Goal: Communication & Community: Answer question/provide support

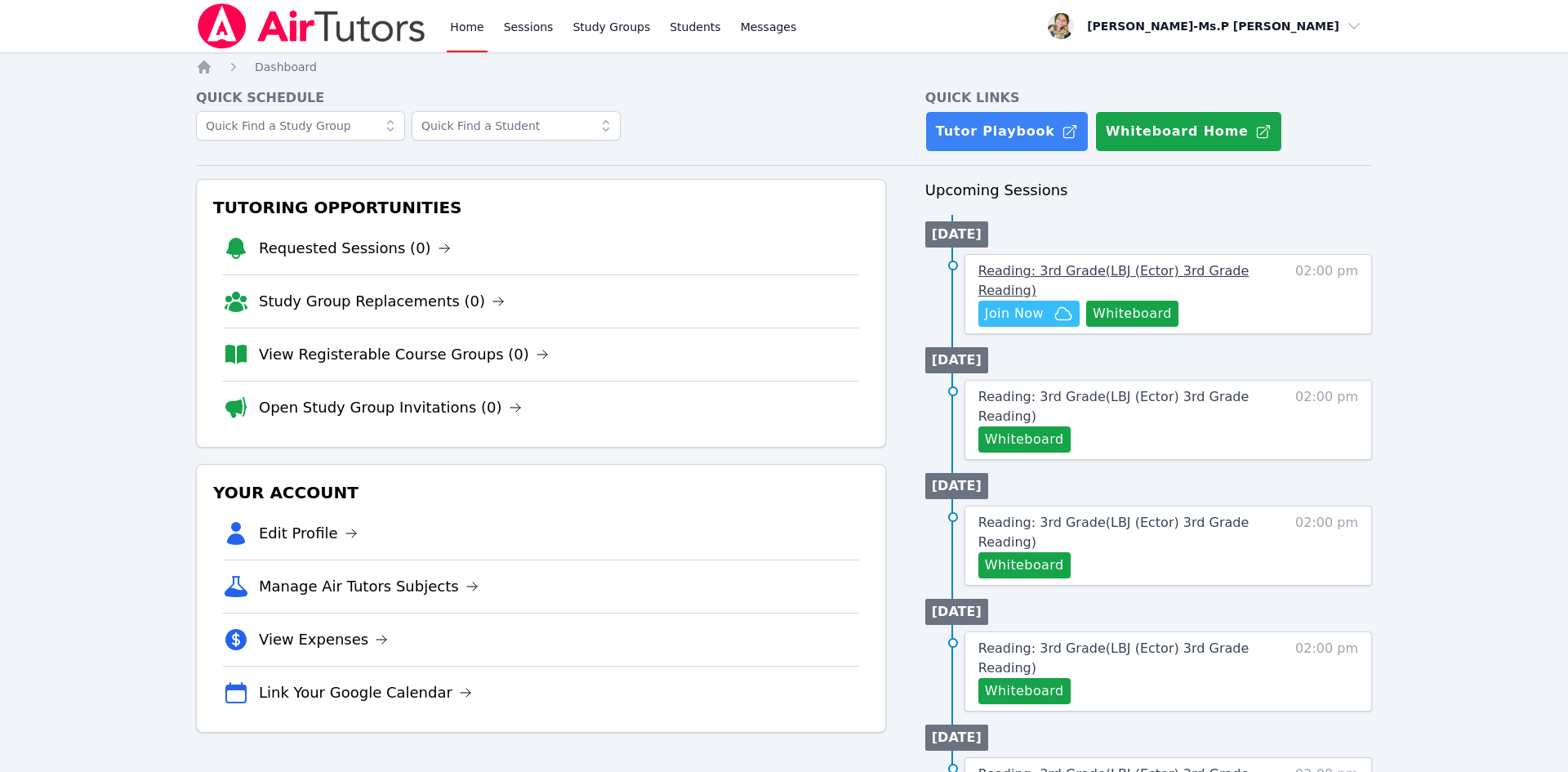
click at [1159, 270] on span "Reading: 3rd Grade ( LBJ (Ector) 3rd Grade Reading )" at bounding box center [1113, 281] width 271 height 35
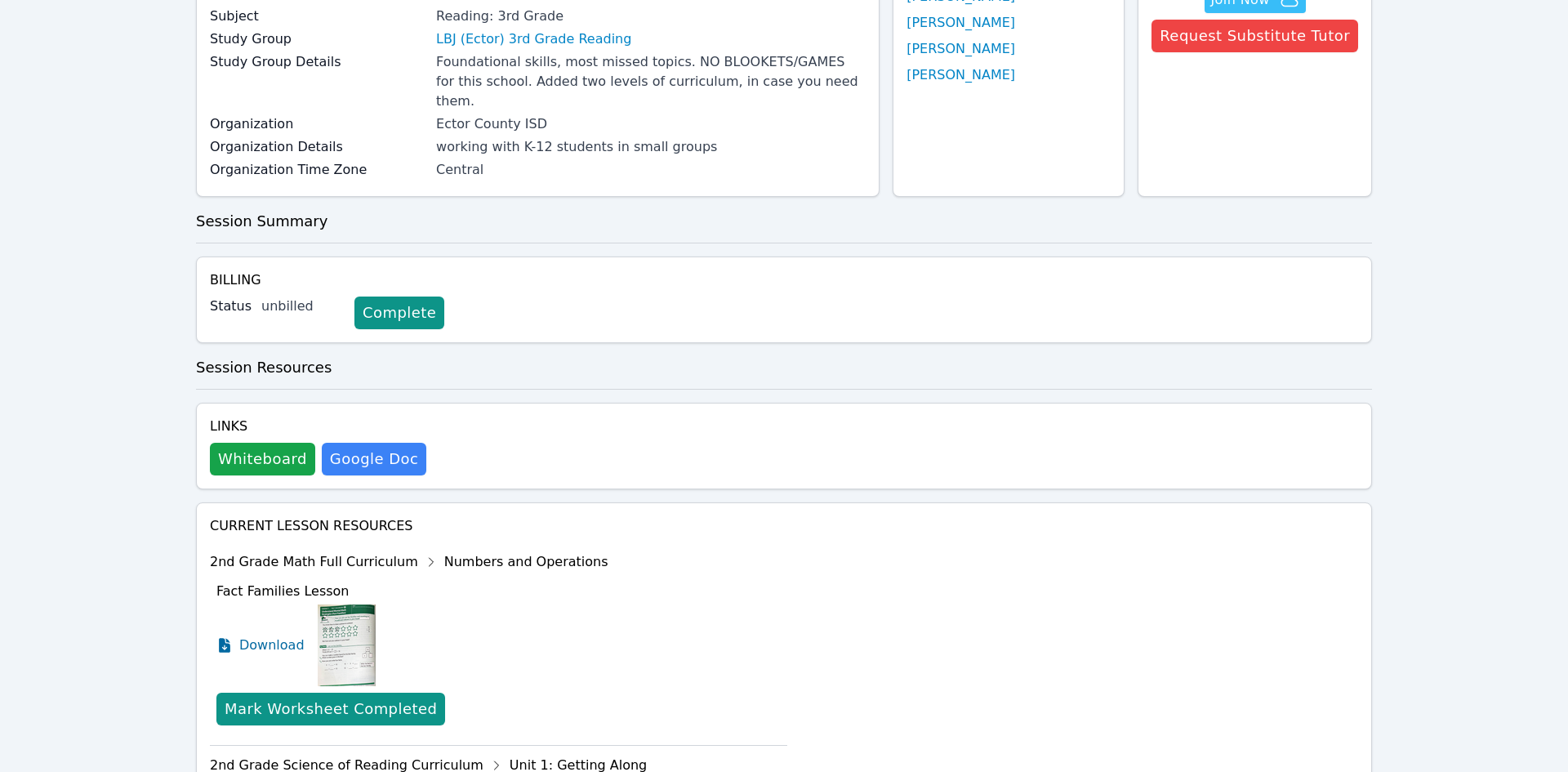
scroll to position [988, 0]
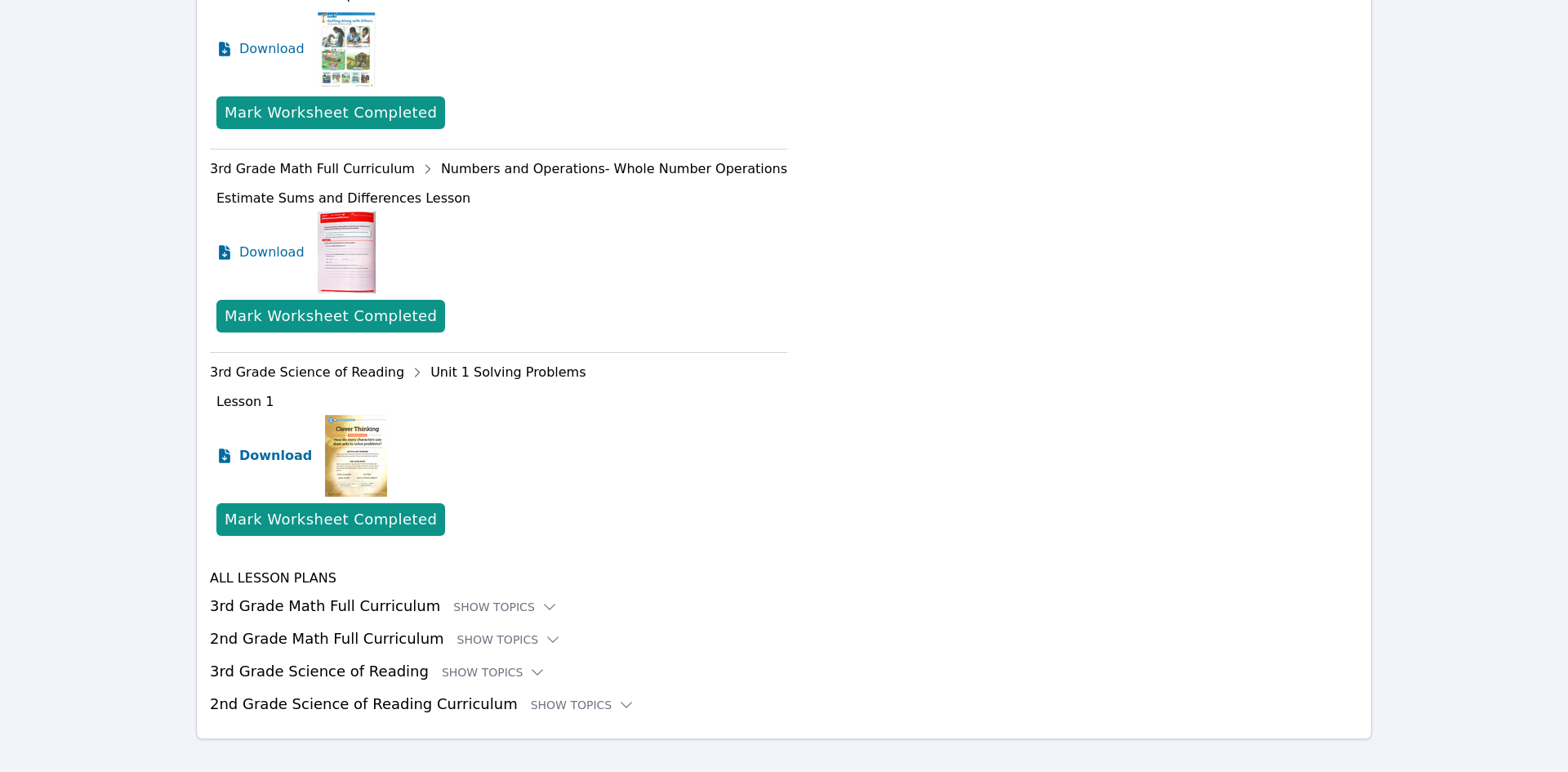
click at [234, 442] on link "Download" at bounding box center [263, 456] width 95 height 81
click at [517, 660] on h3 "3rd Grade Science of Reading Show Topics" at bounding box center [784, 671] width 1149 height 23
click at [529, 665] on icon at bounding box center [538, 673] width 17 height 17
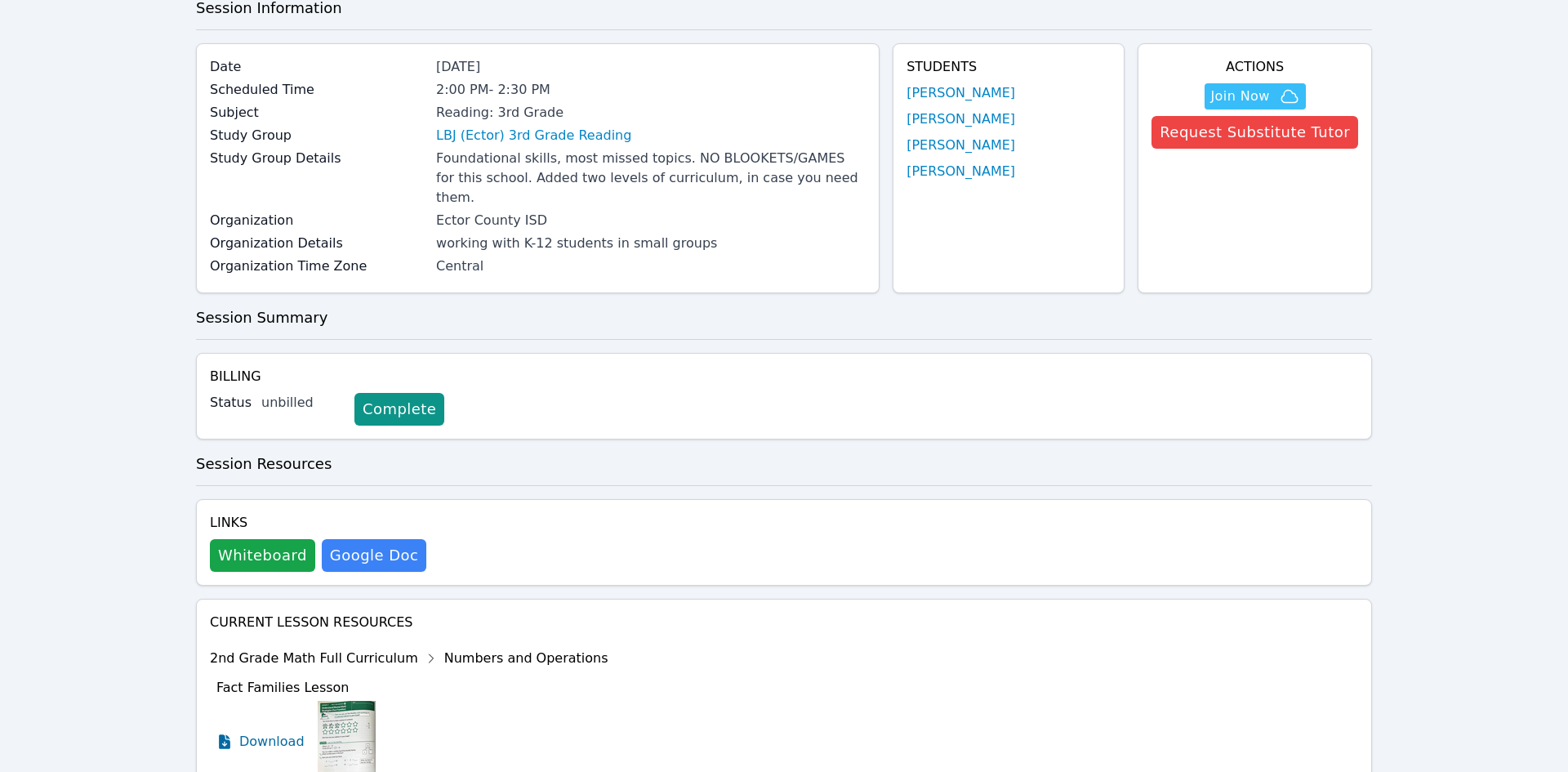
scroll to position [0, 0]
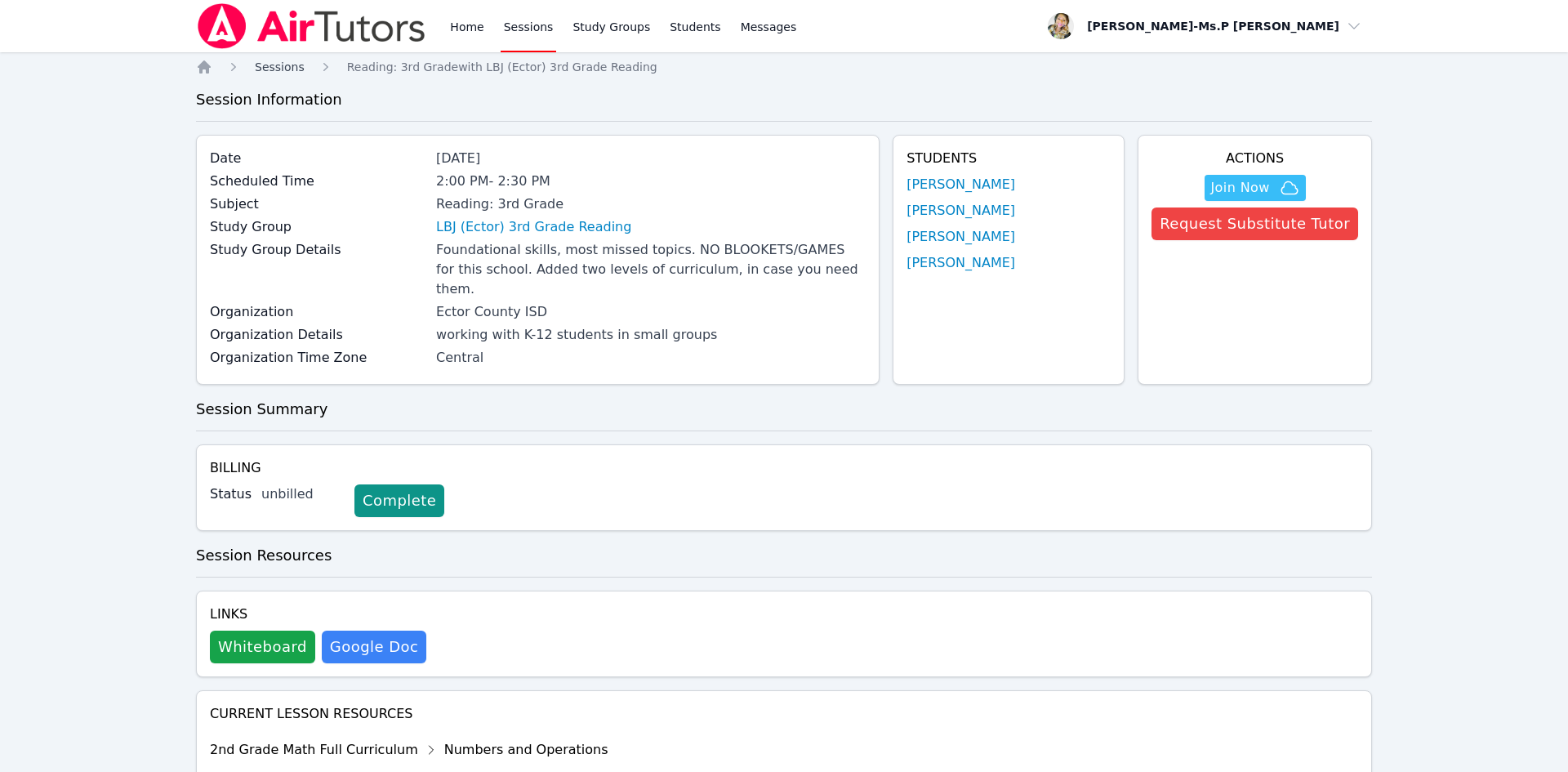
click at [300, 65] on span "Sessions" at bounding box center [280, 67] width 50 height 13
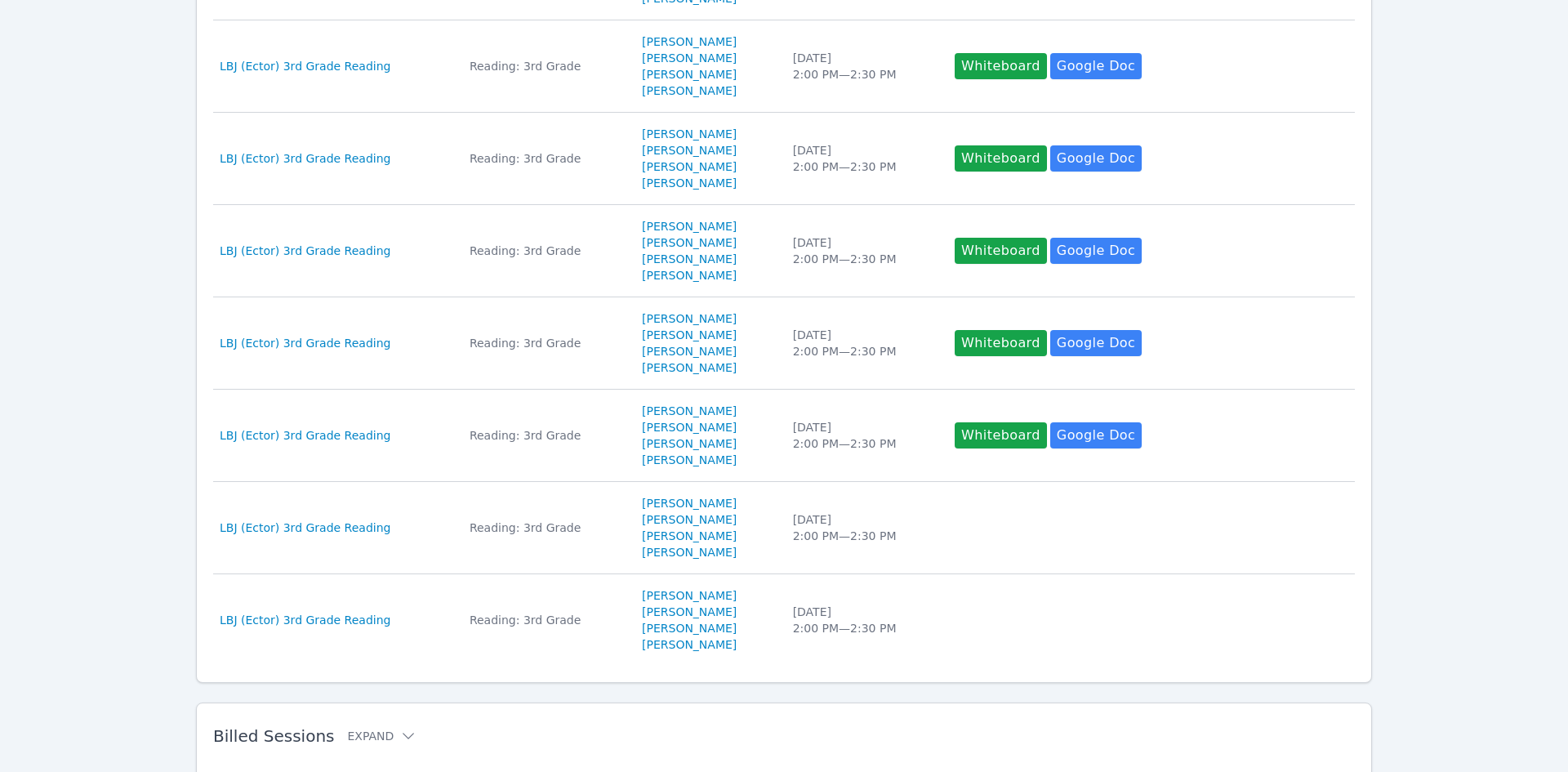
scroll to position [709, 0]
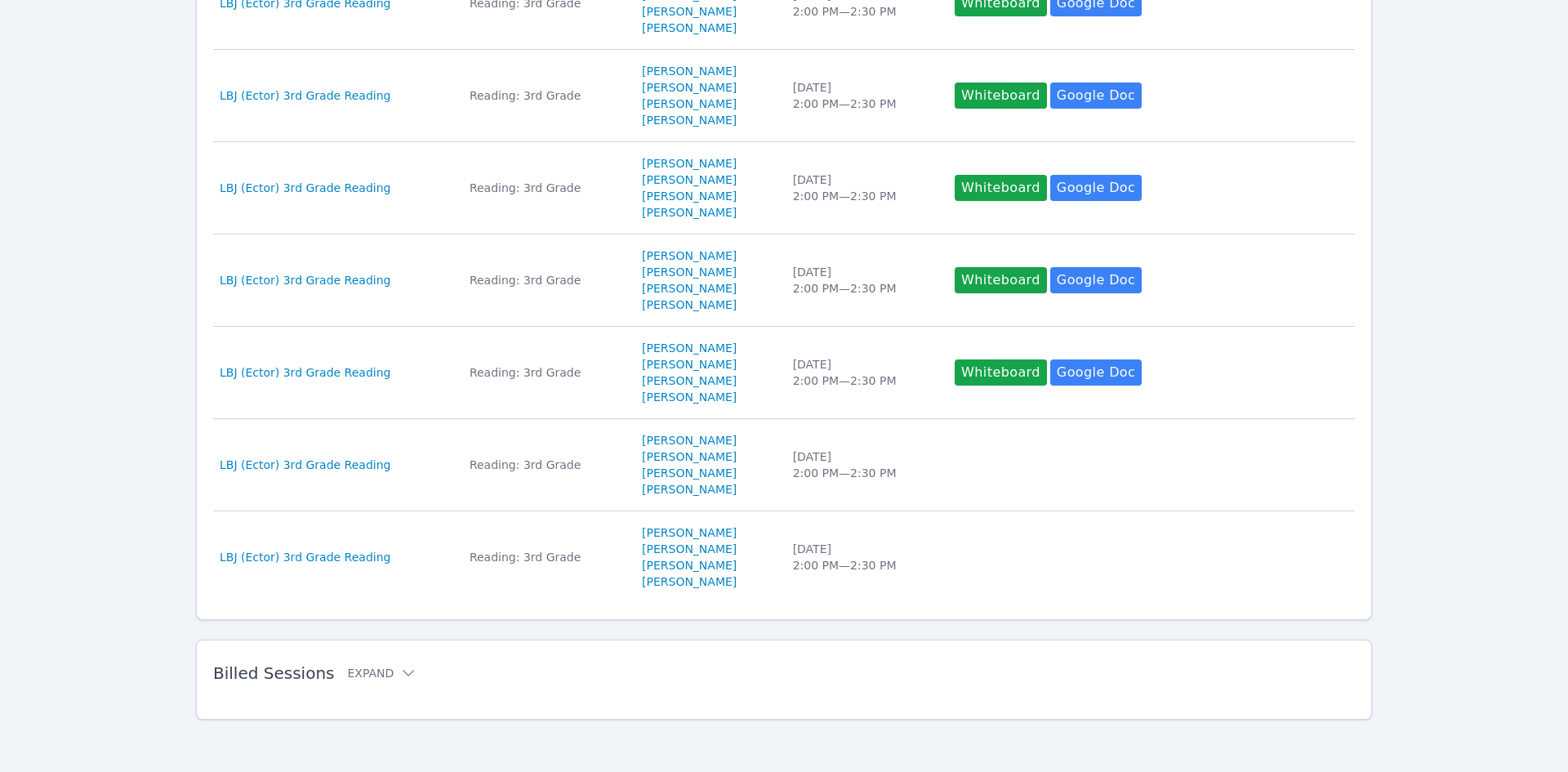
click at [397, 659] on div "Billed Sessions Expand" at bounding box center [758, 674] width 1089 height 46
click at [400, 678] on icon at bounding box center [408, 674] width 17 height 17
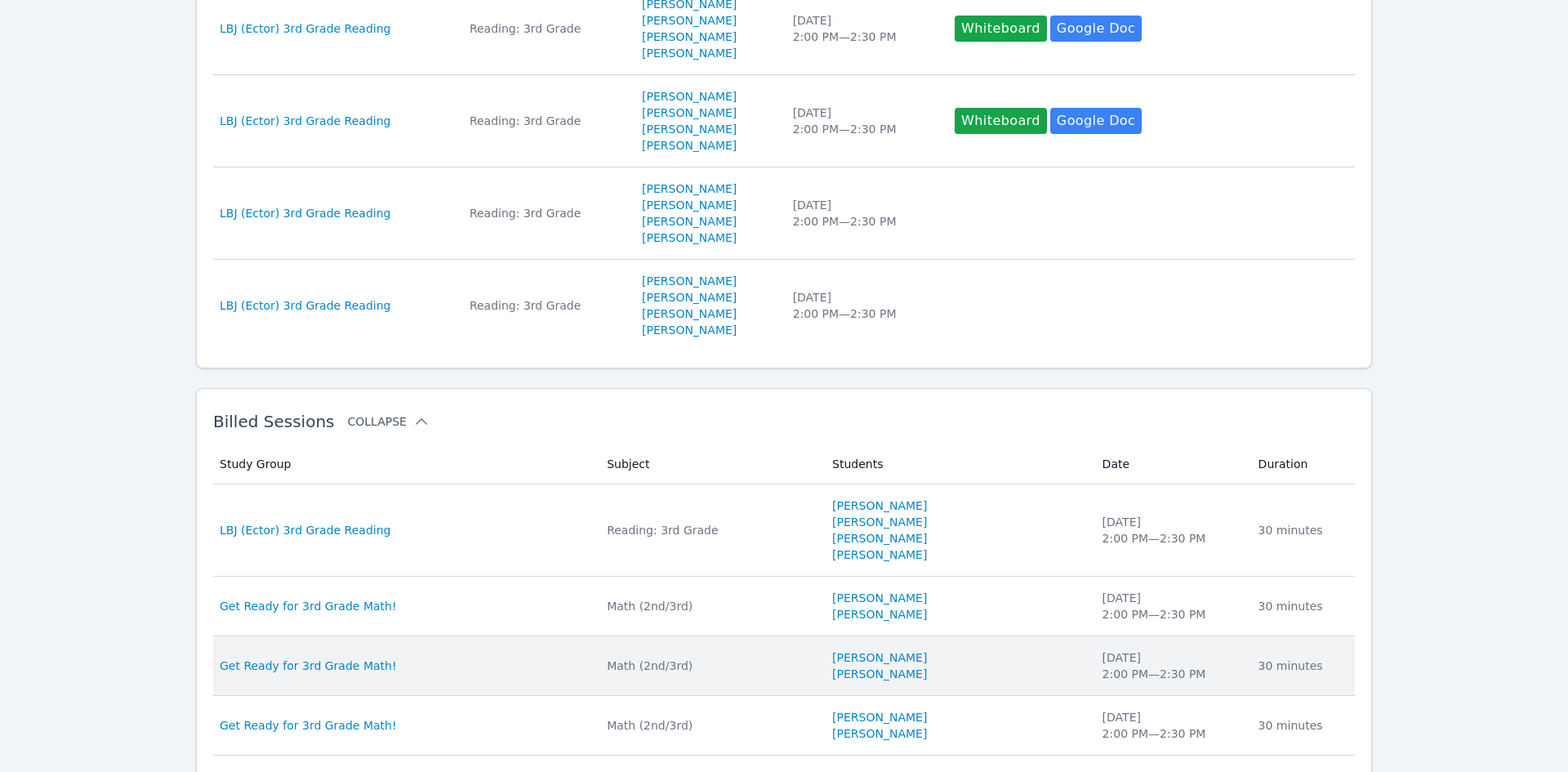
scroll to position [979, 0]
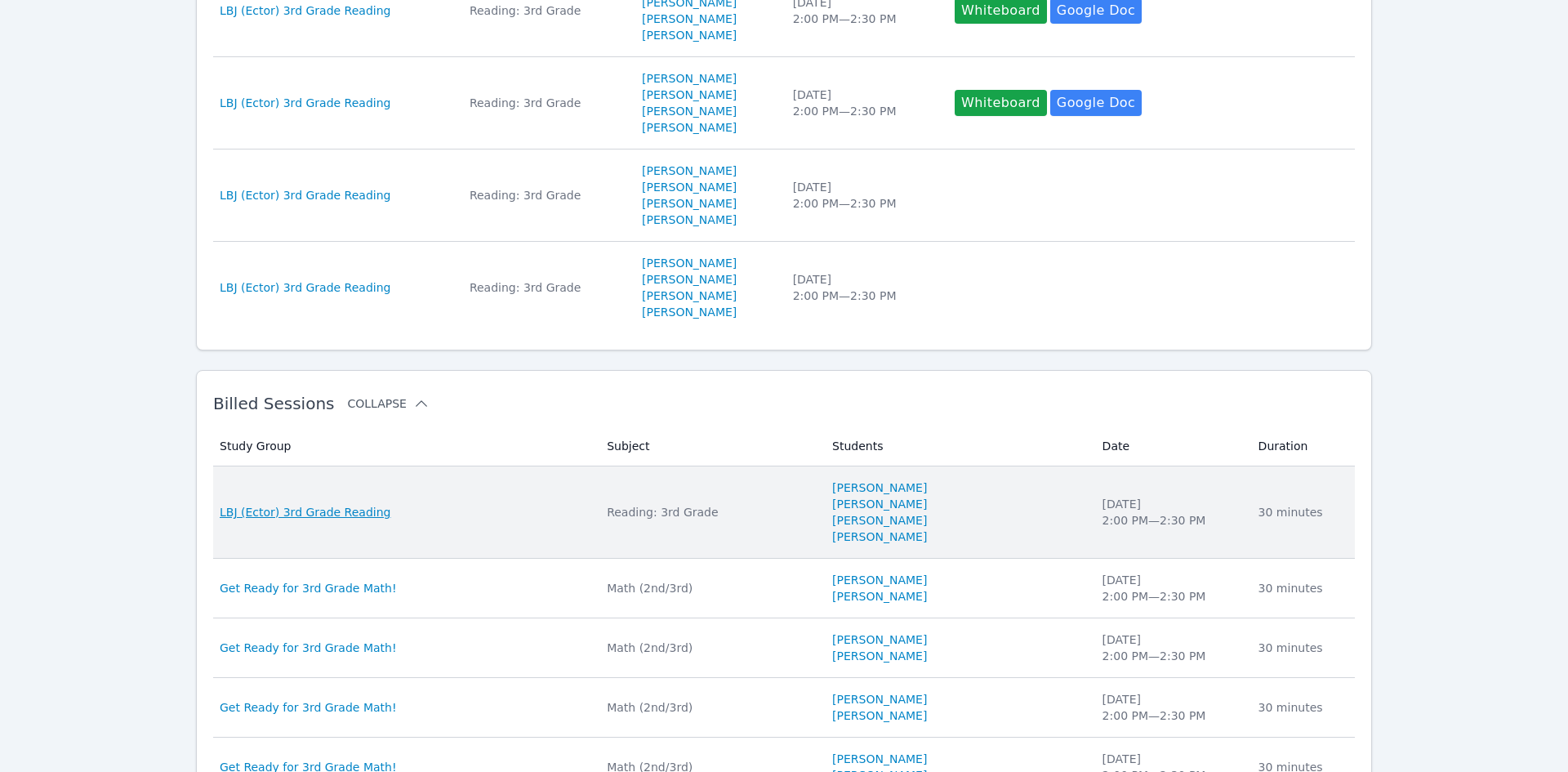
click at [331, 518] on span "LBJ (Ector) 3rd Grade Reading" at bounding box center [305, 512] width 171 height 17
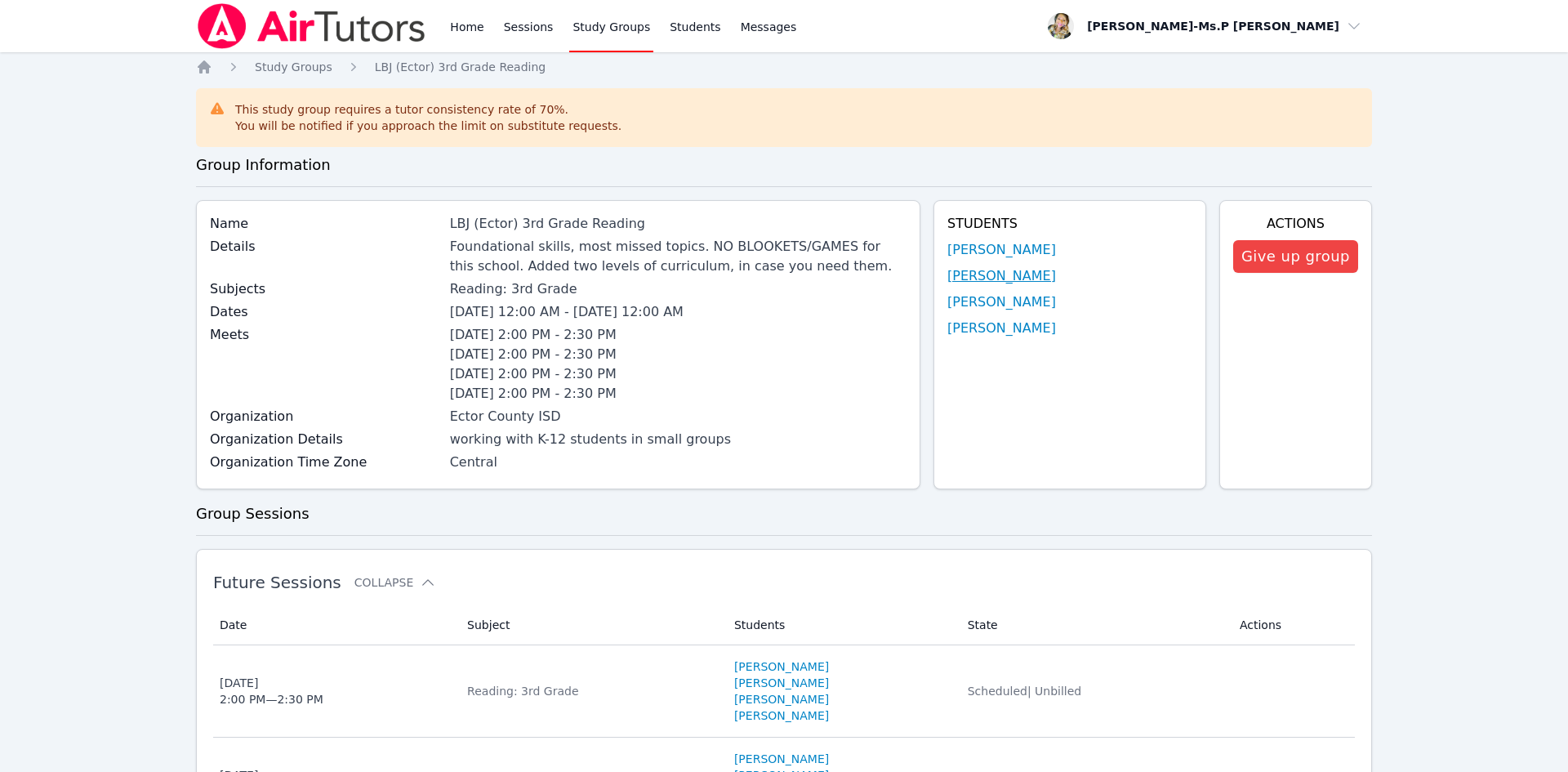
click at [984, 272] on link "[PERSON_NAME]" at bounding box center [1002, 276] width 109 height 19
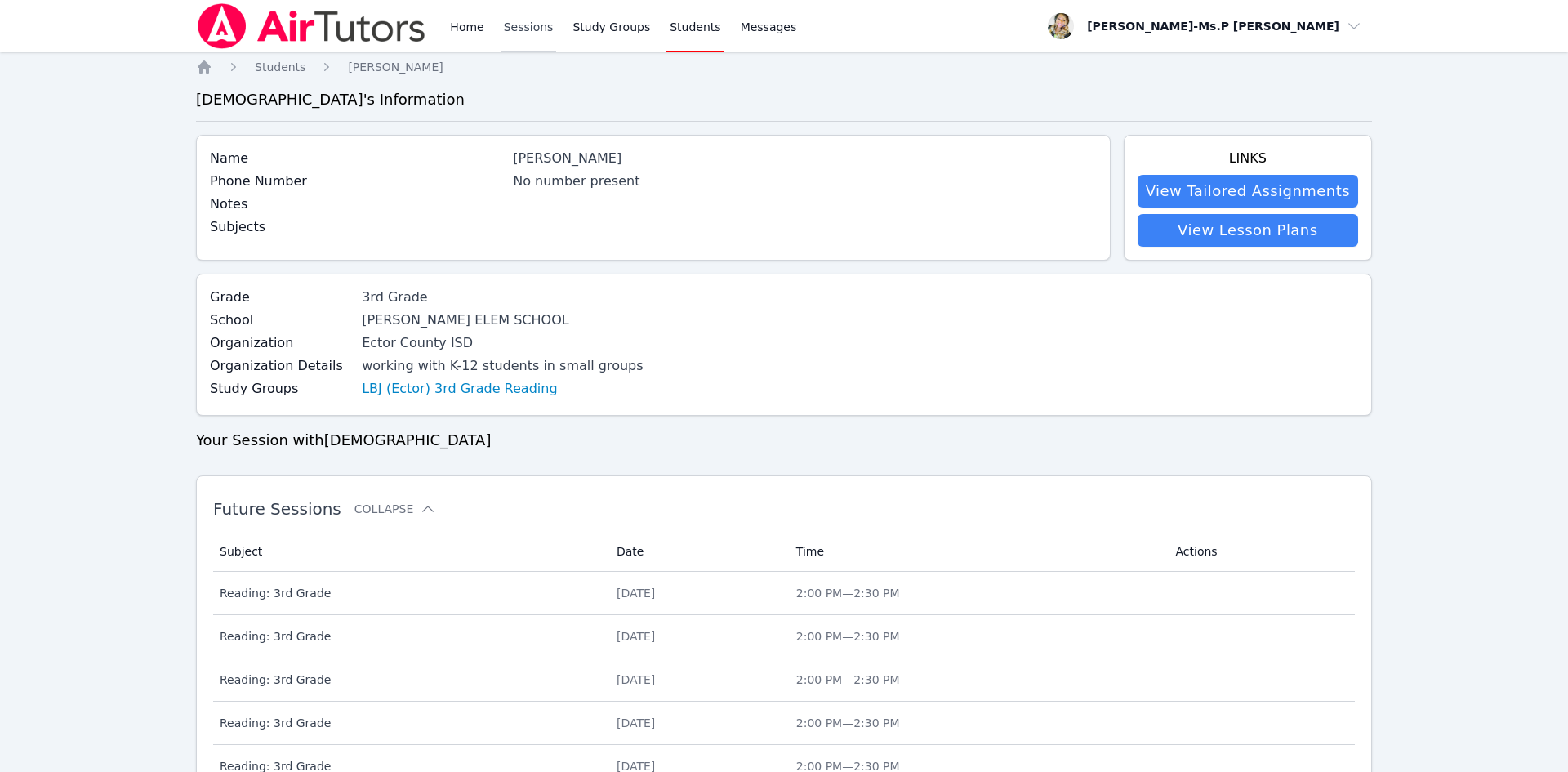
click at [524, 30] on link "Sessions" at bounding box center [529, 26] width 56 height 53
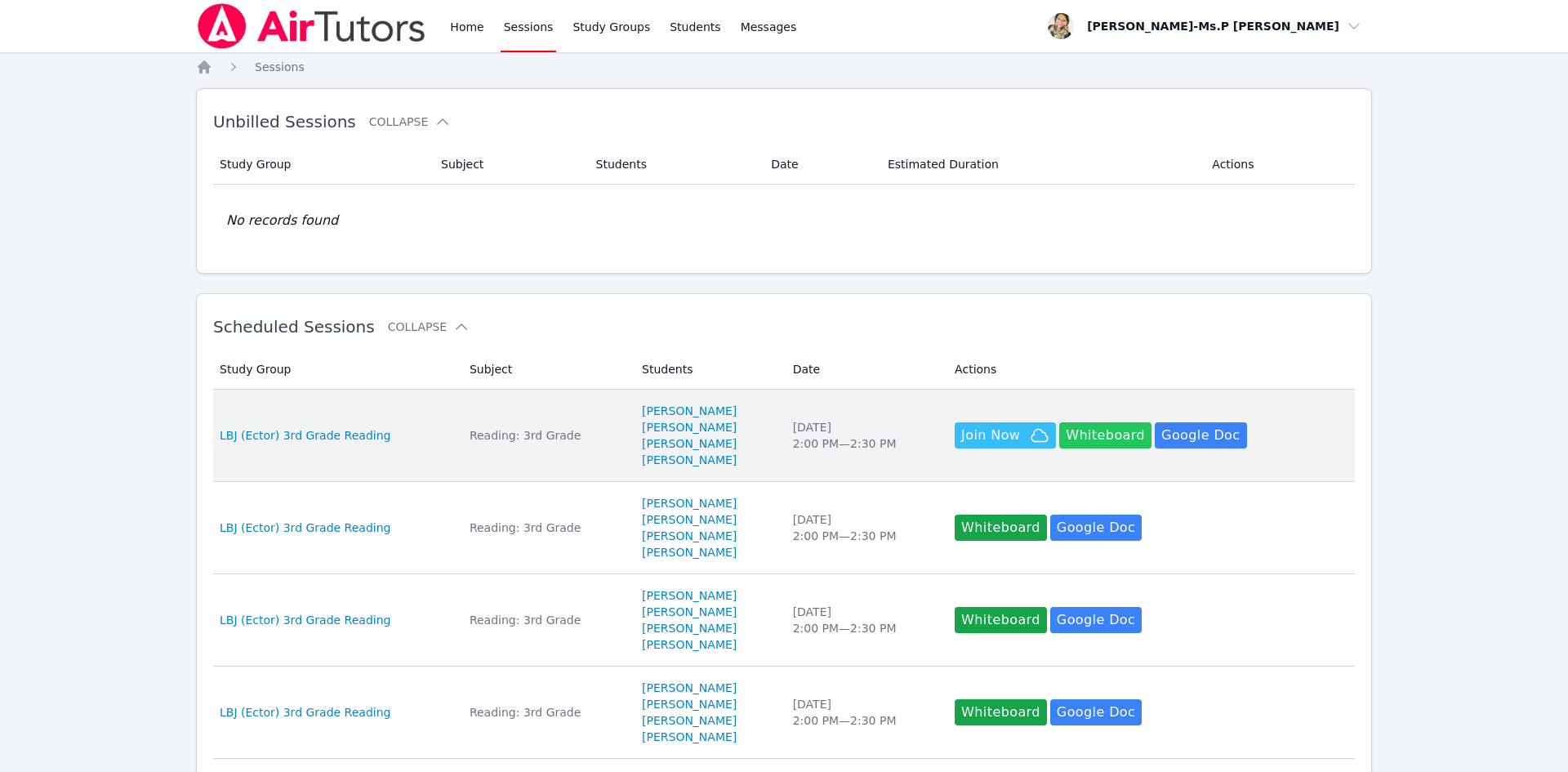
click at [1099, 436] on button "Whiteboard" at bounding box center [1106, 435] width 92 height 26
click at [658, 445] on link "[PERSON_NAME]" at bounding box center [689, 444] width 95 height 17
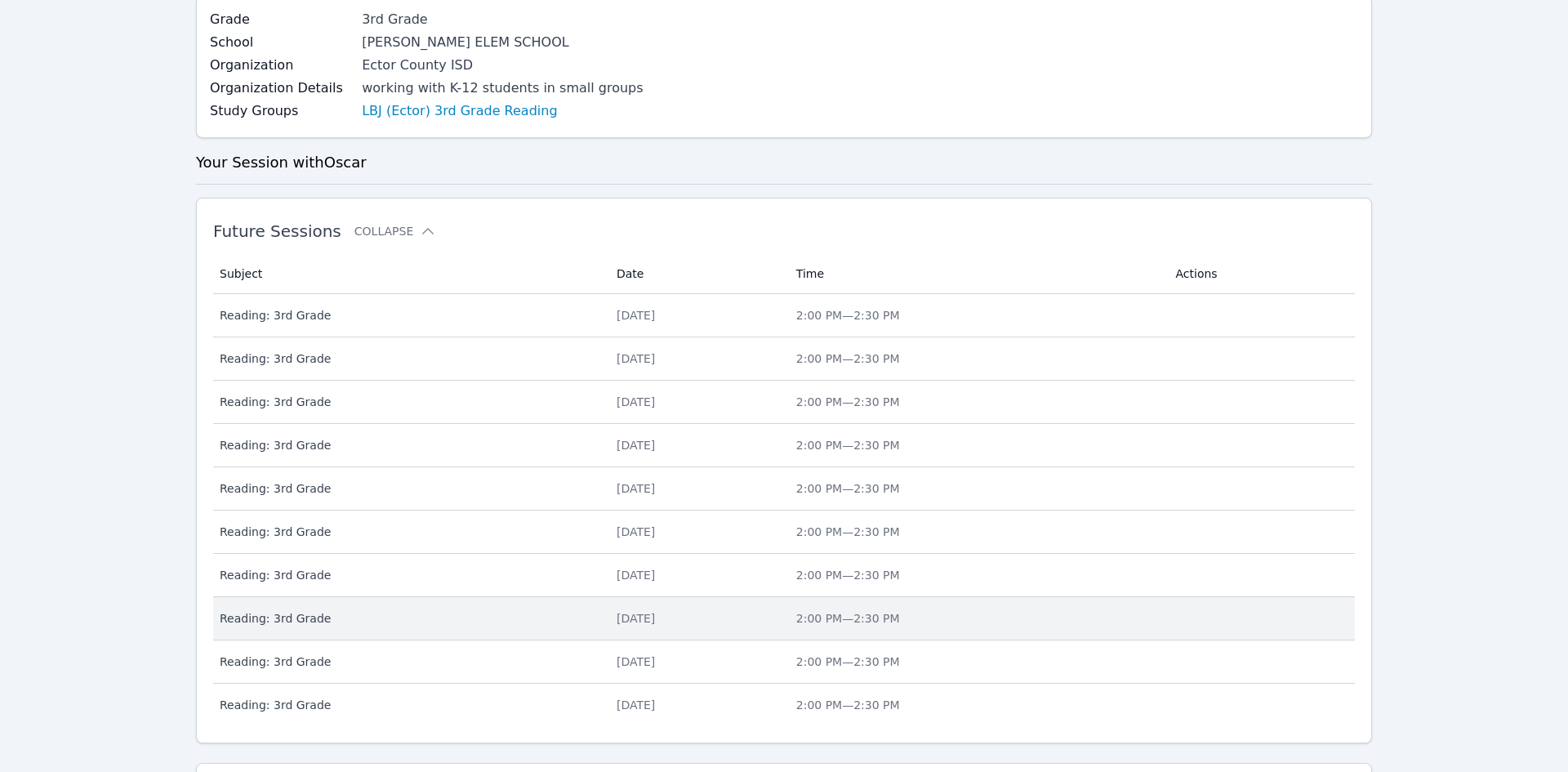
scroll to position [477, 0]
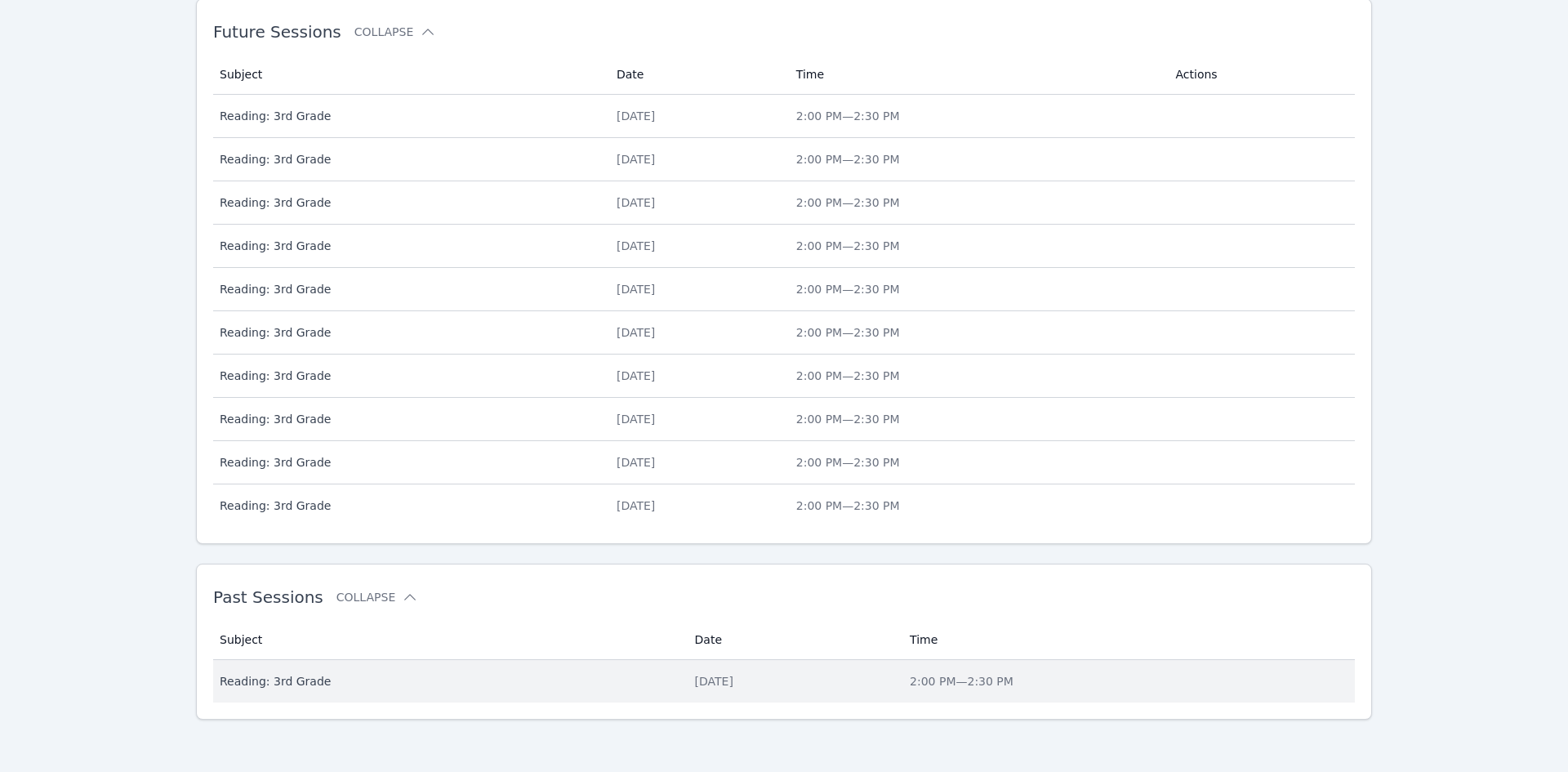
click at [285, 679] on span "Reading: 3rd Grade" at bounding box center [447, 681] width 456 height 17
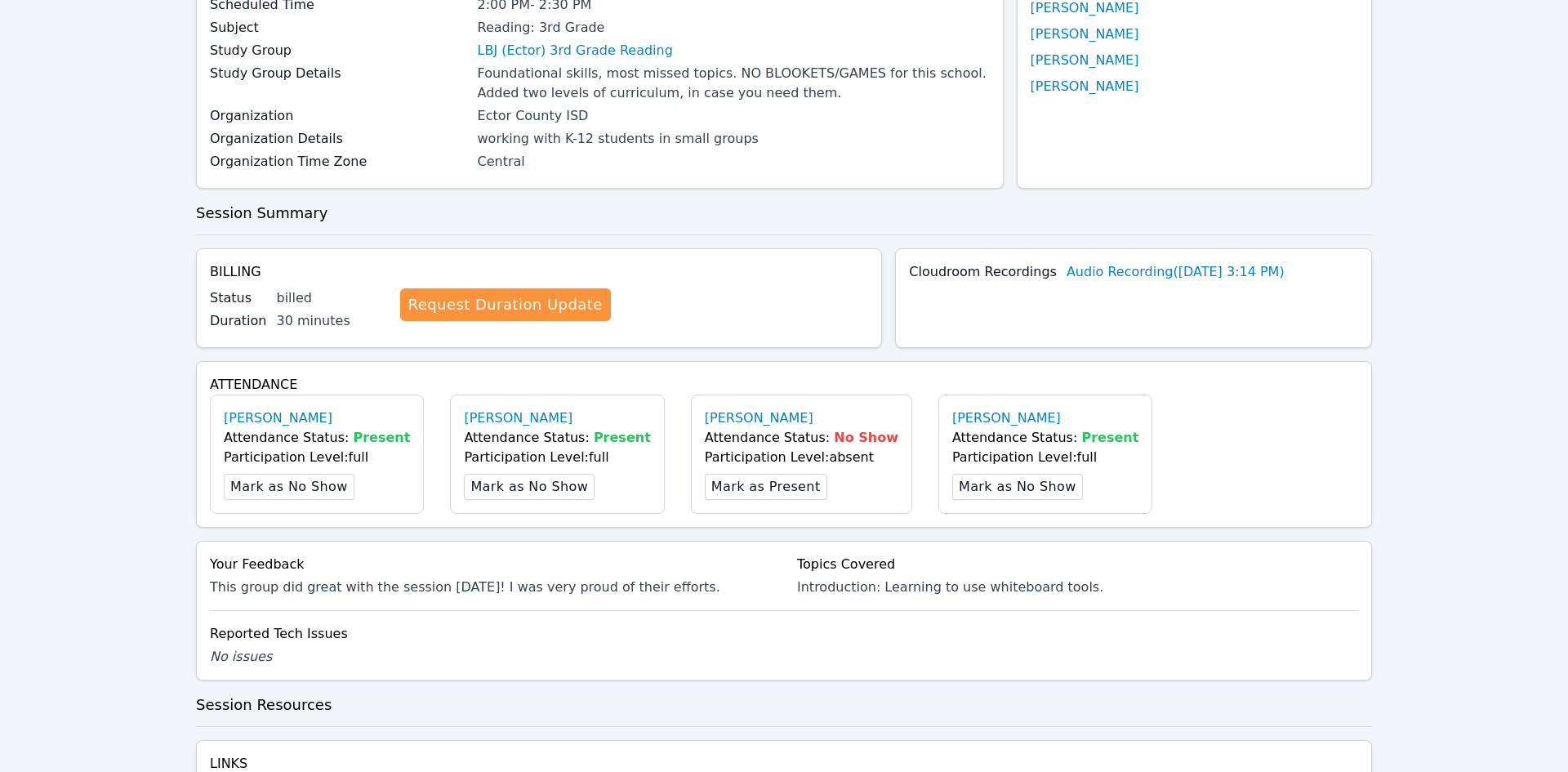
scroll to position [438, 0]
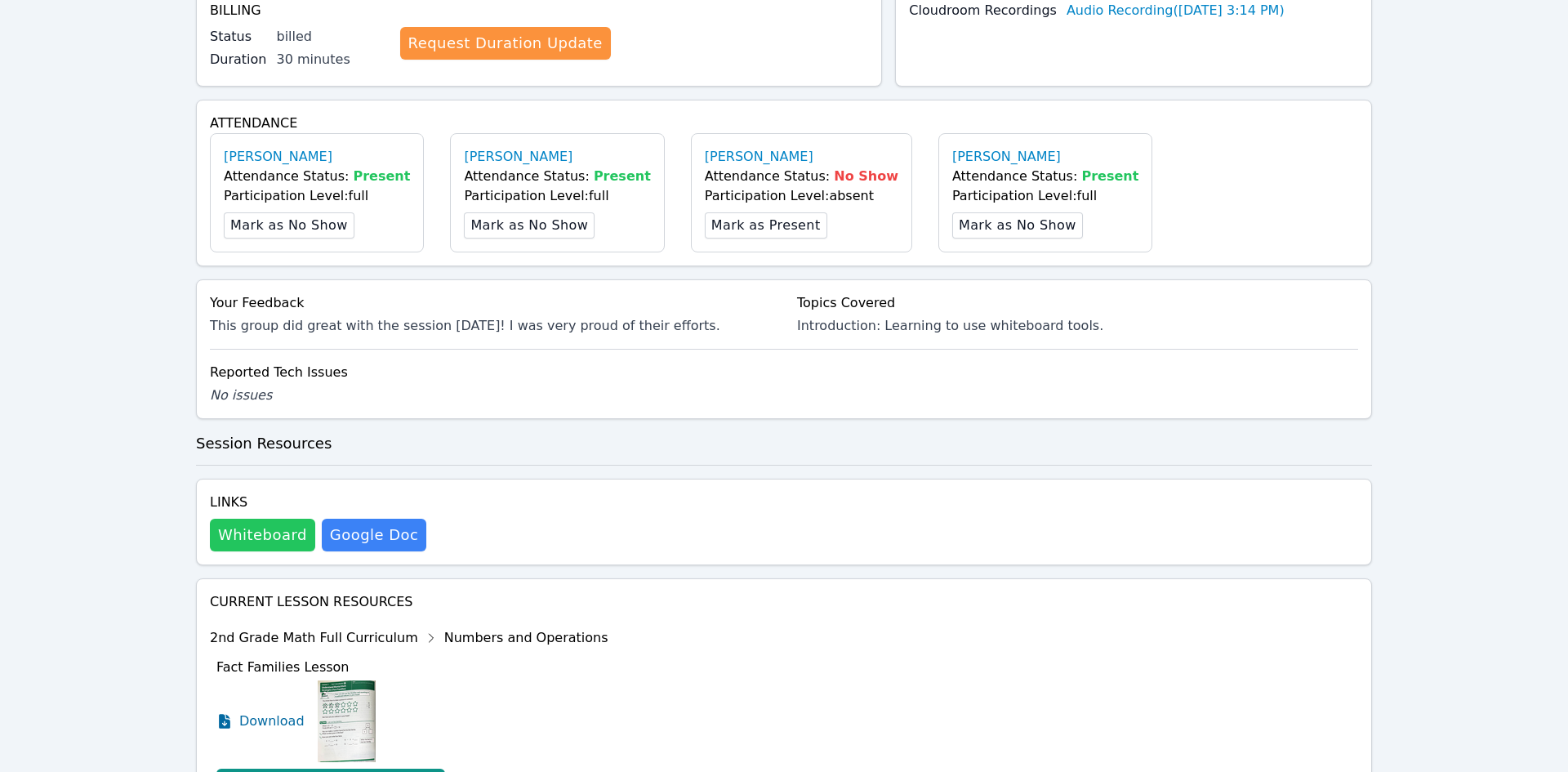
click at [243, 542] on button "Whiteboard" at bounding box center [262, 534] width 105 height 32
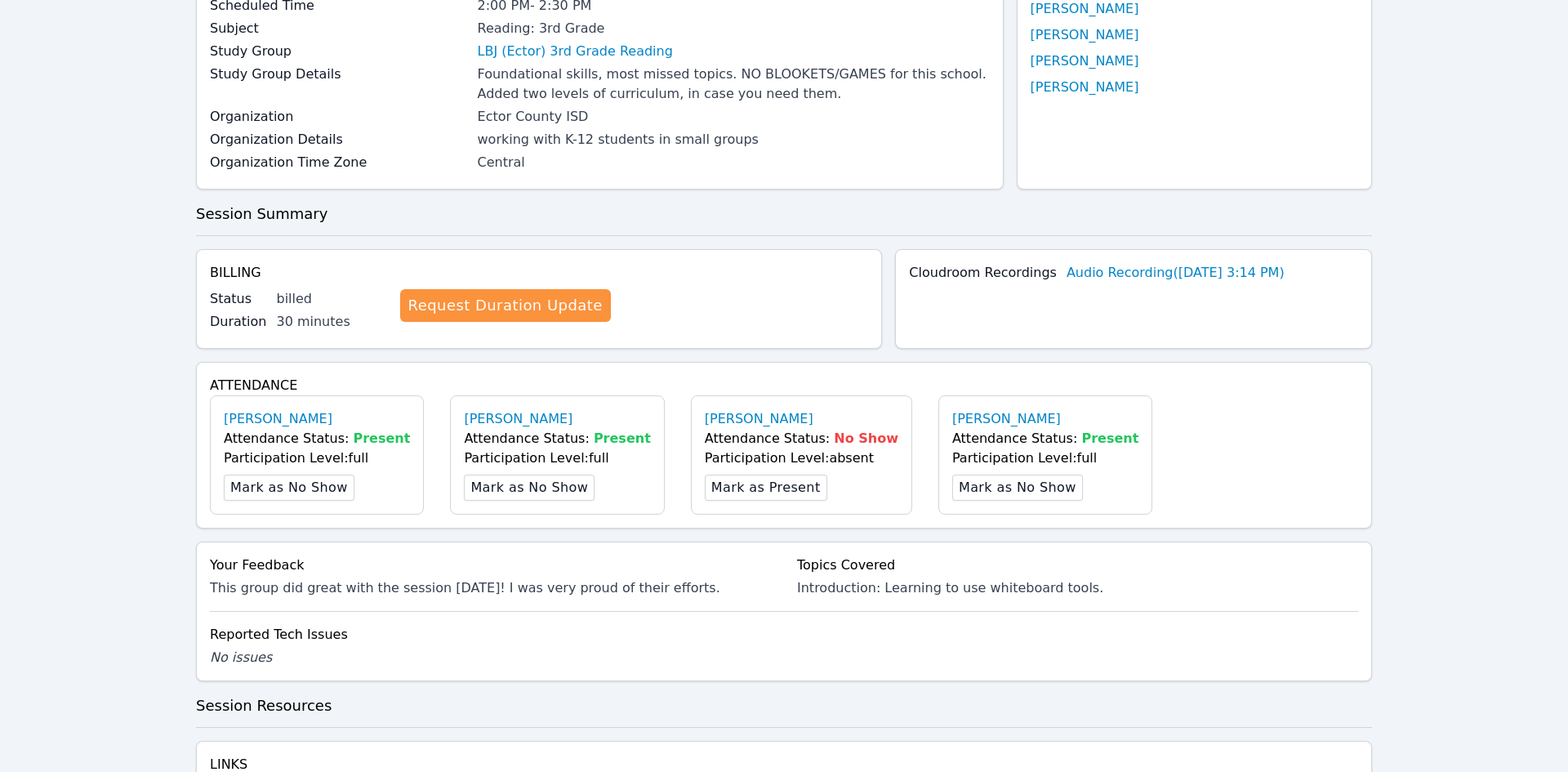
scroll to position [0, 0]
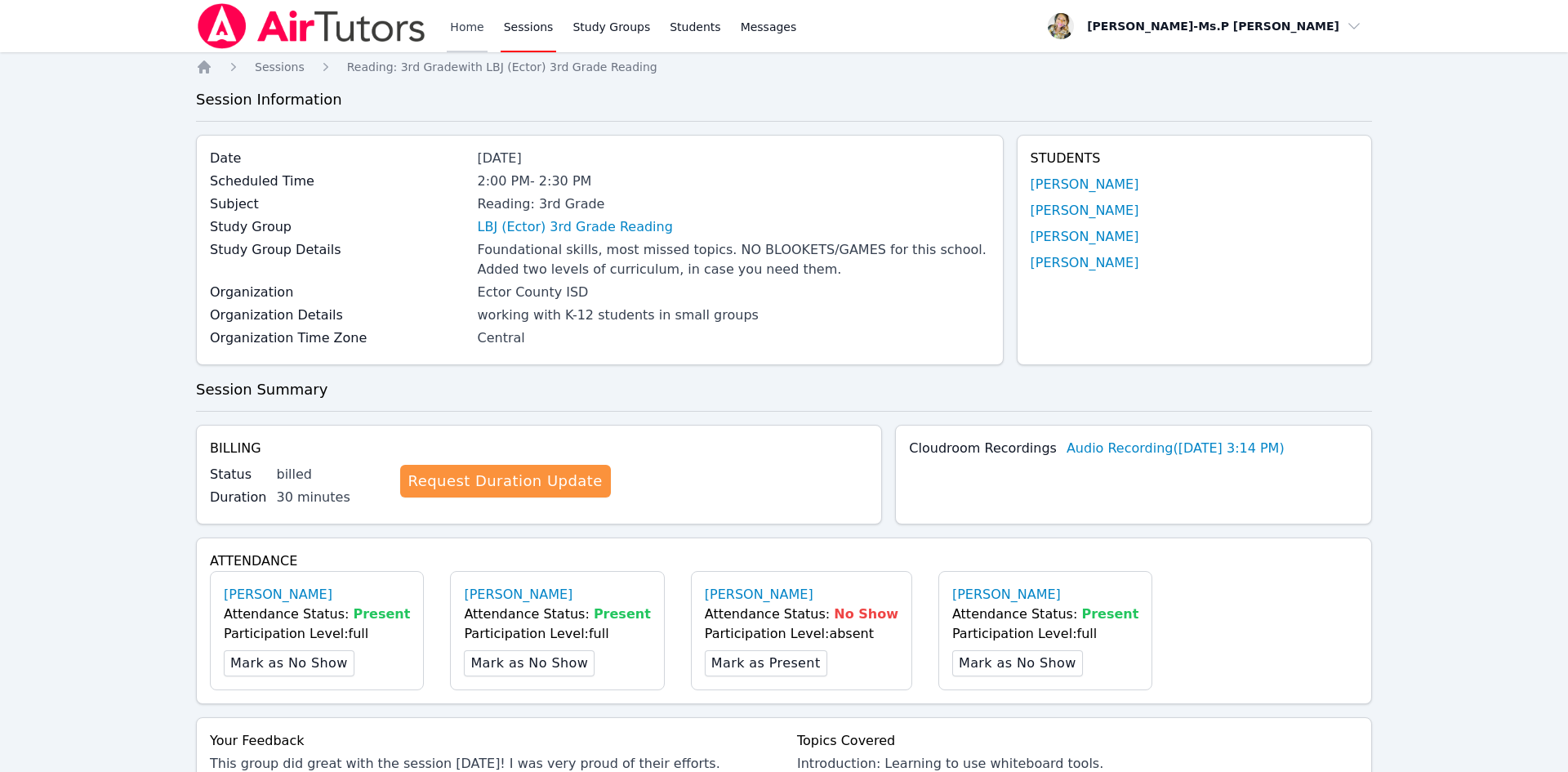
click at [469, 30] on link "Home" at bounding box center [467, 26] width 40 height 53
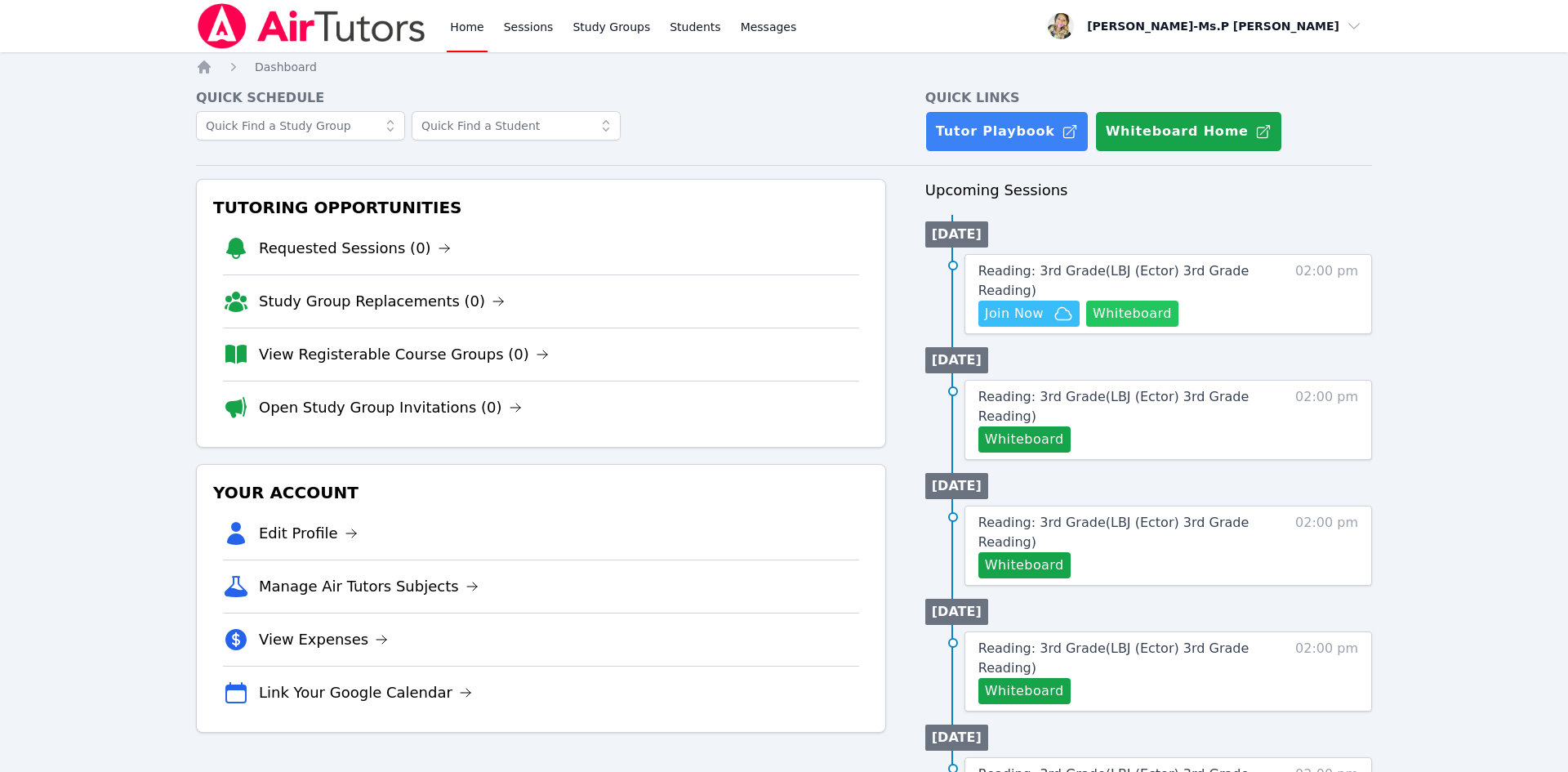
click at [1132, 313] on button "Whiteboard" at bounding box center [1133, 313] width 92 height 26
click at [1028, 312] on span "Join Now" at bounding box center [1015, 313] width 59 height 19
click at [1010, 311] on span "Join Now" at bounding box center [1015, 313] width 59 height 19
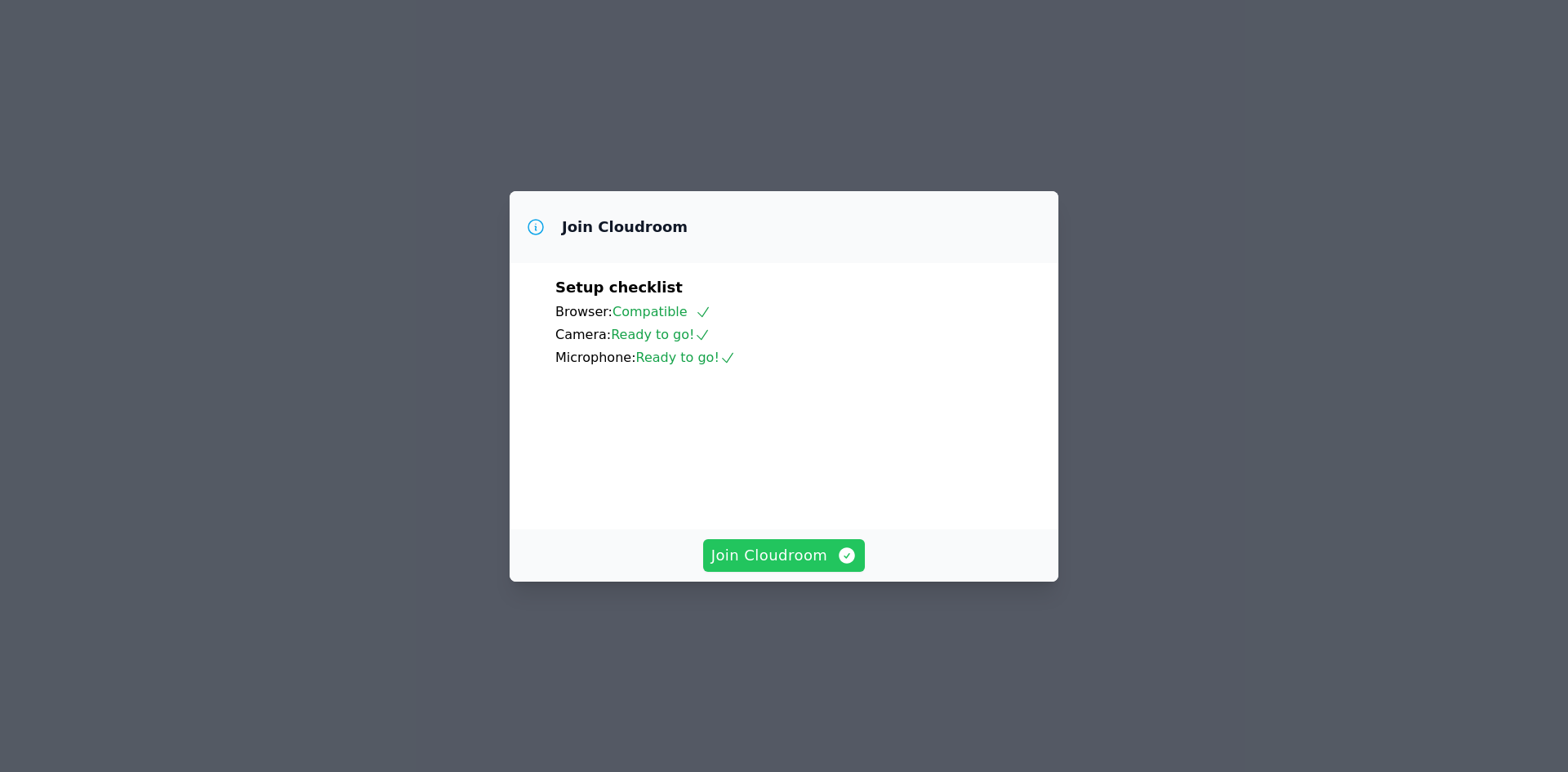
click at [737, 567] on span "Join Cloudroom" at bounding box center [784, 556] width 146 height 23
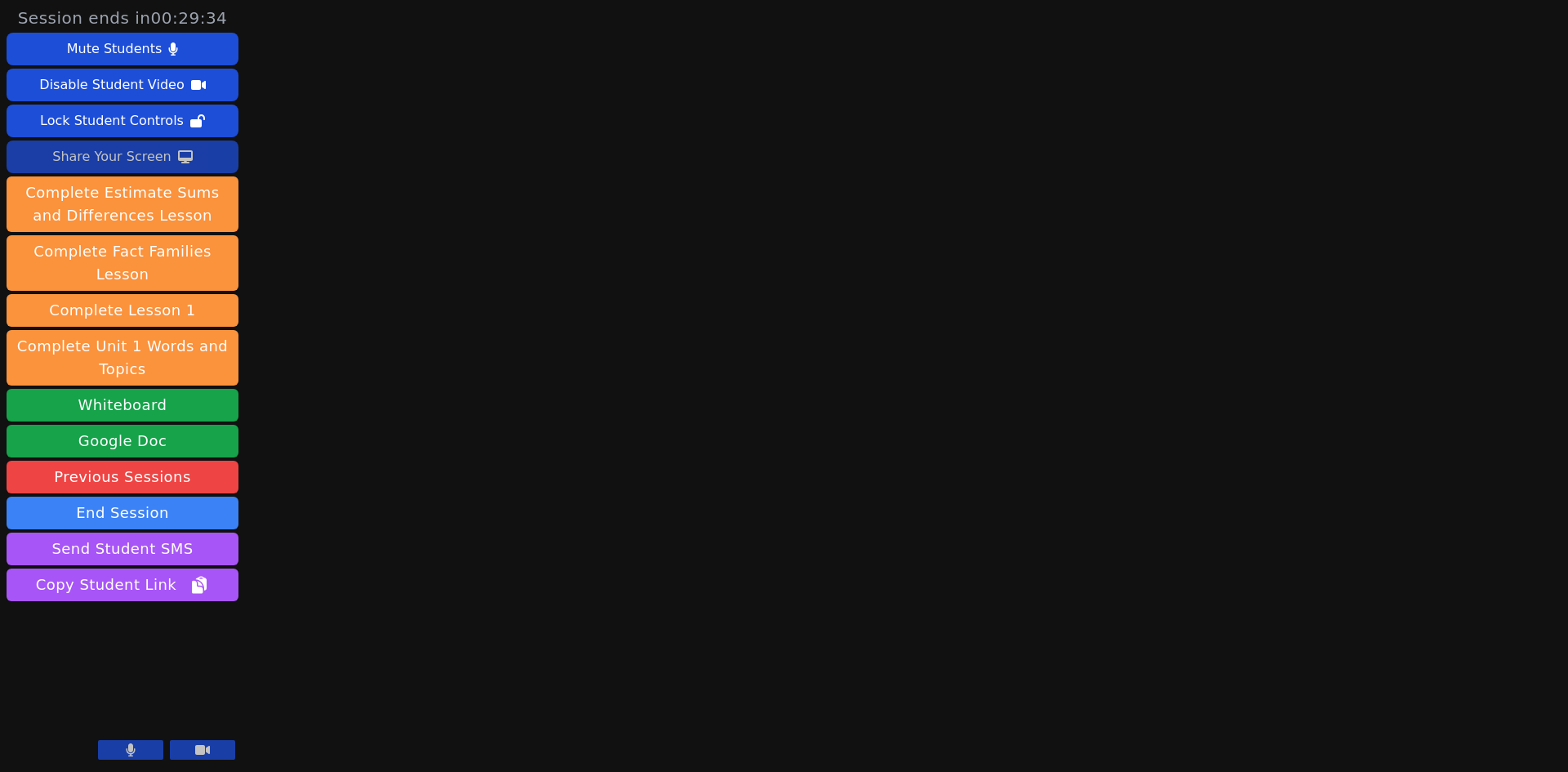
click at [123, 148] on div "Share Your Screen" at bounding box center [112, 157] width 119 height 26
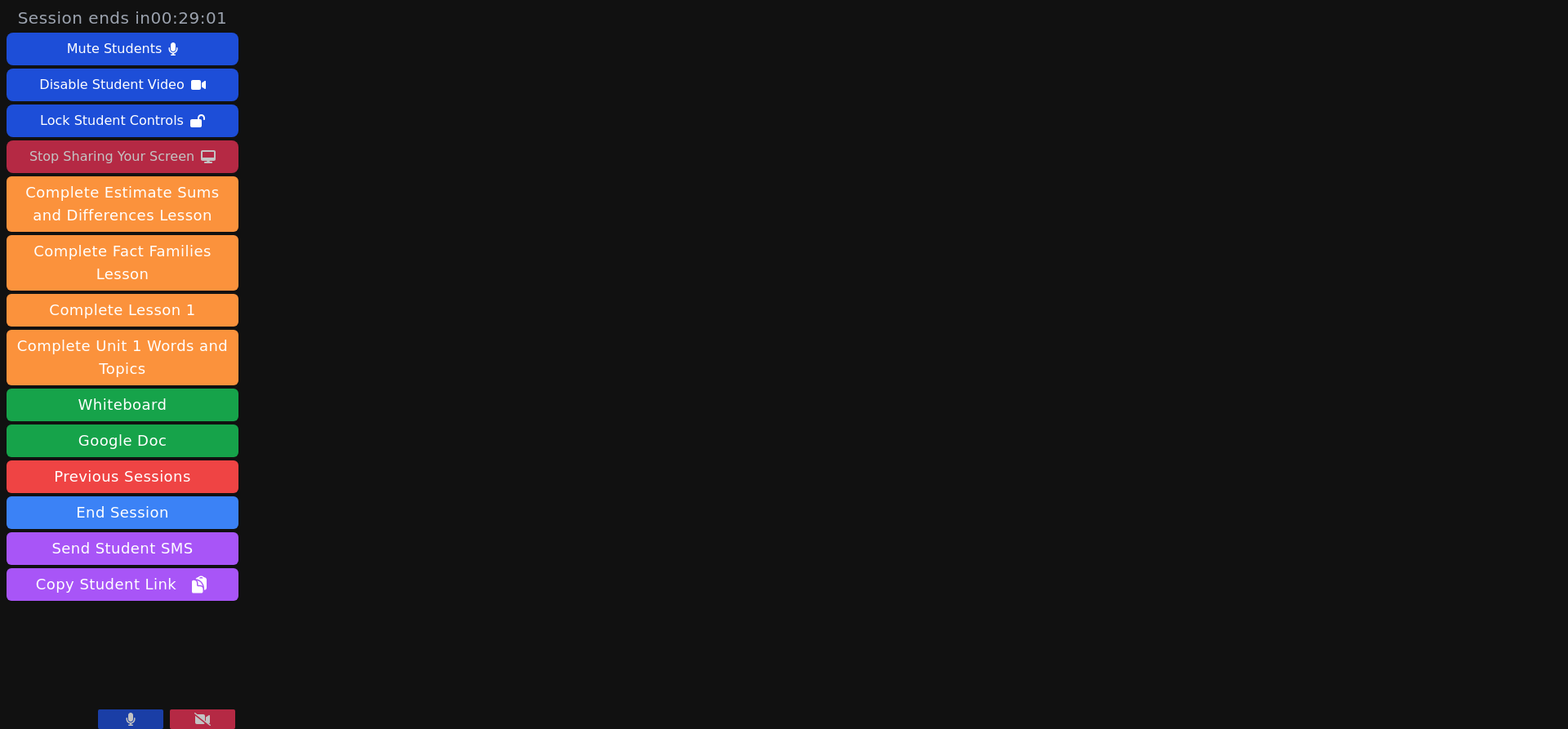
click at [206, 722] on icon at bounding box center [202, 720] width 17 height 13
click at [130, 725] on icon at bounding box center [131, 720] width 9 height 13
click at [84, 152] on div "Share Your Screen" at bounding box center [112, 157] width 119 height 26
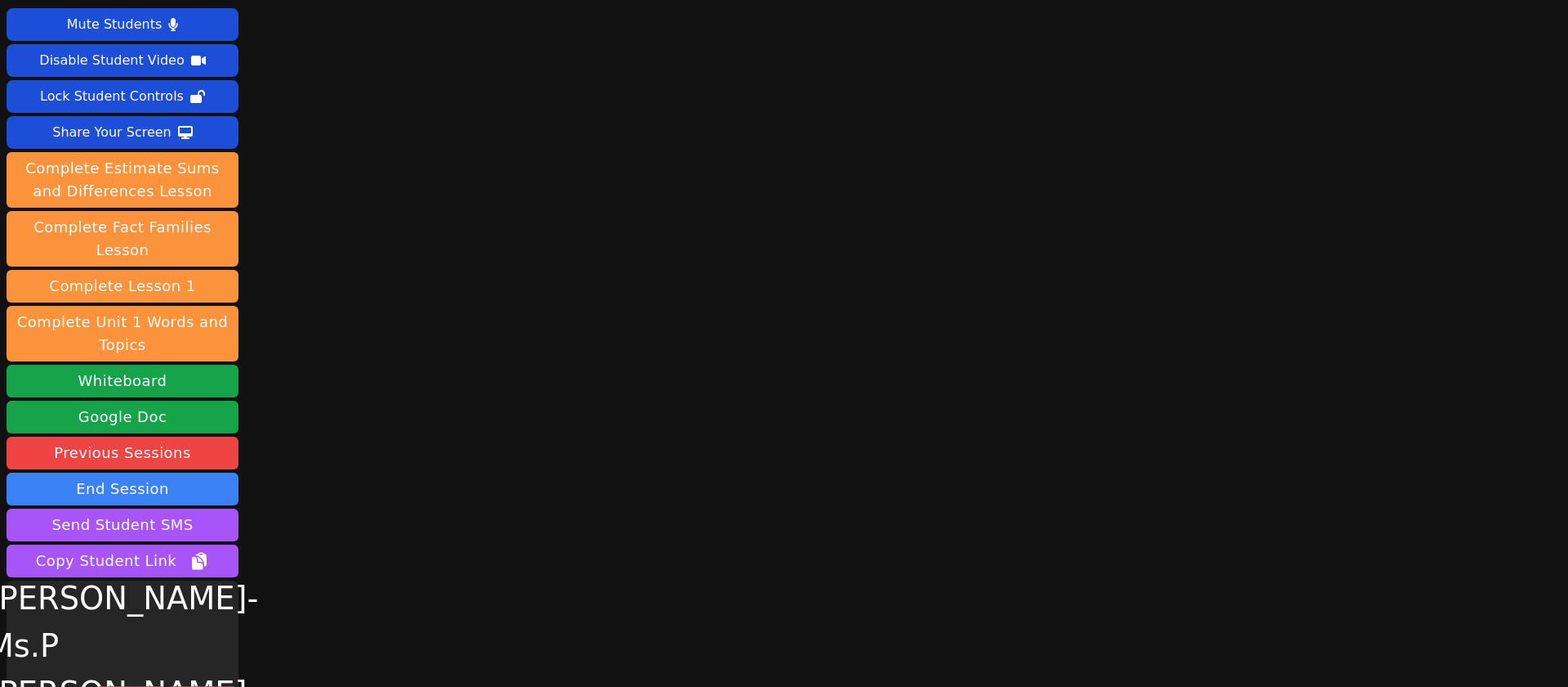
scroll to position [55, 0]
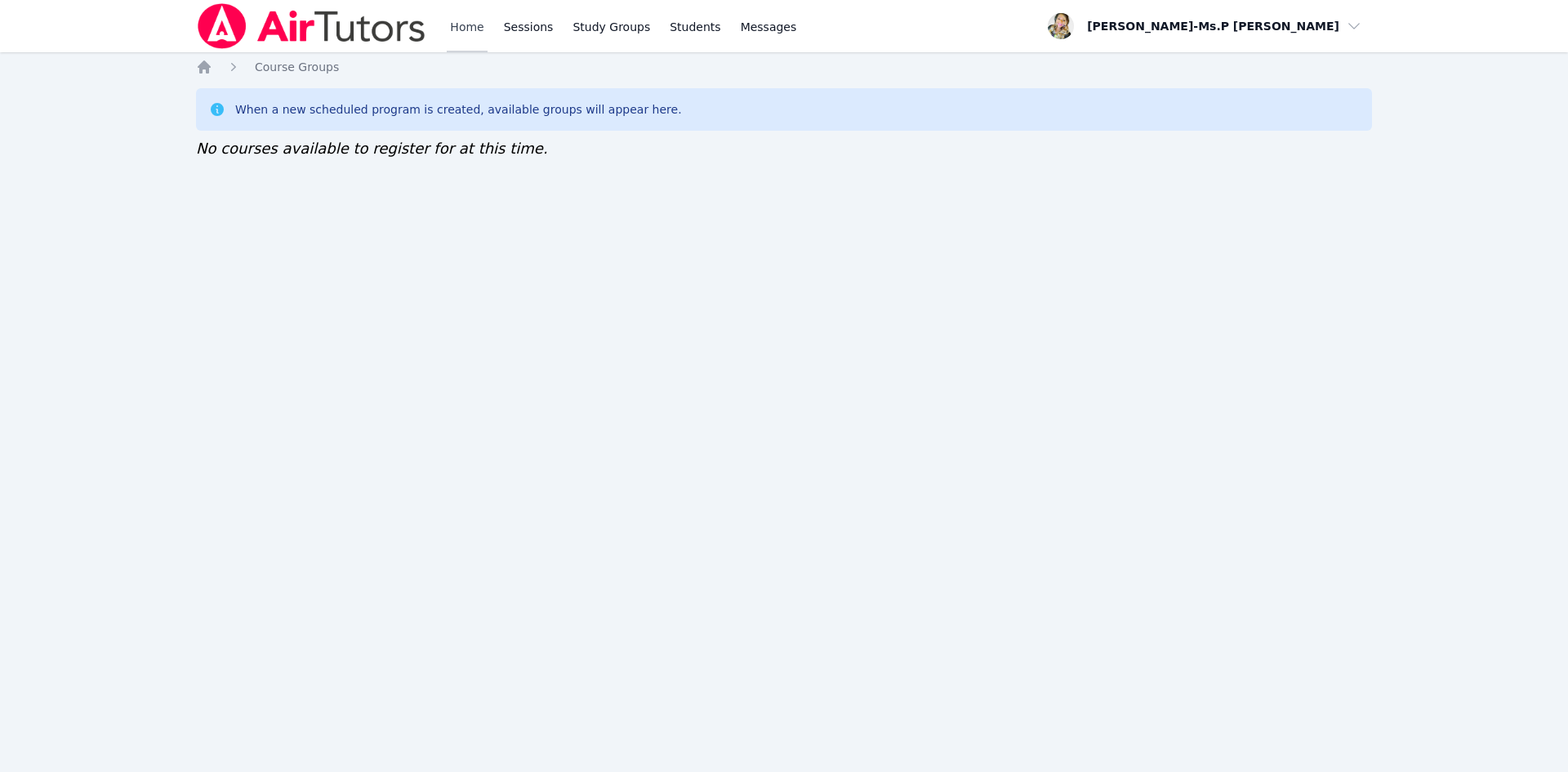
click at [474, 39] on link "Home" at bounding box center [467, 26] width 40 height 53
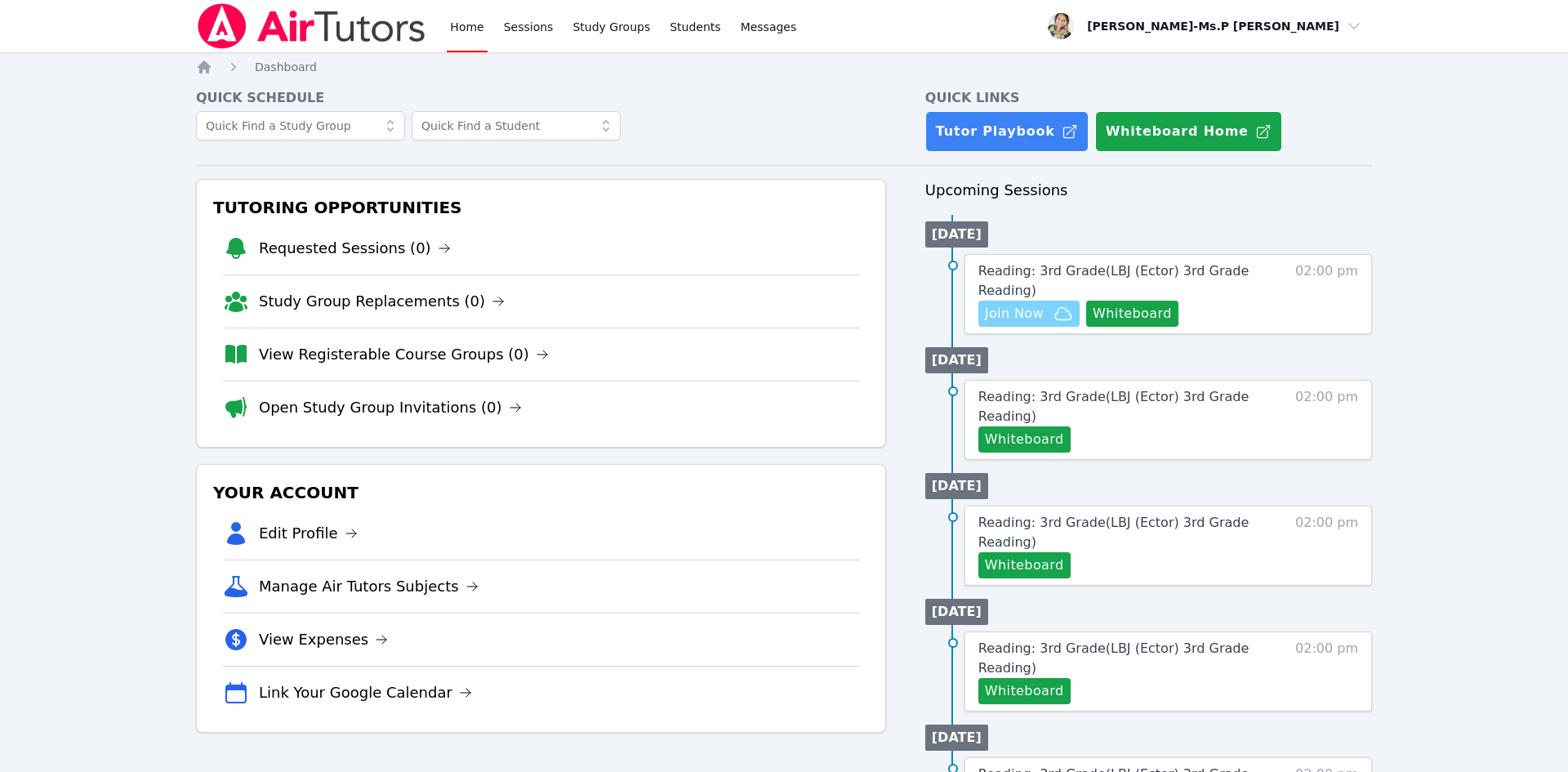
click at [1025, 314] on span "Join Now" at bounding box center [1015, 313] width 59 height 19
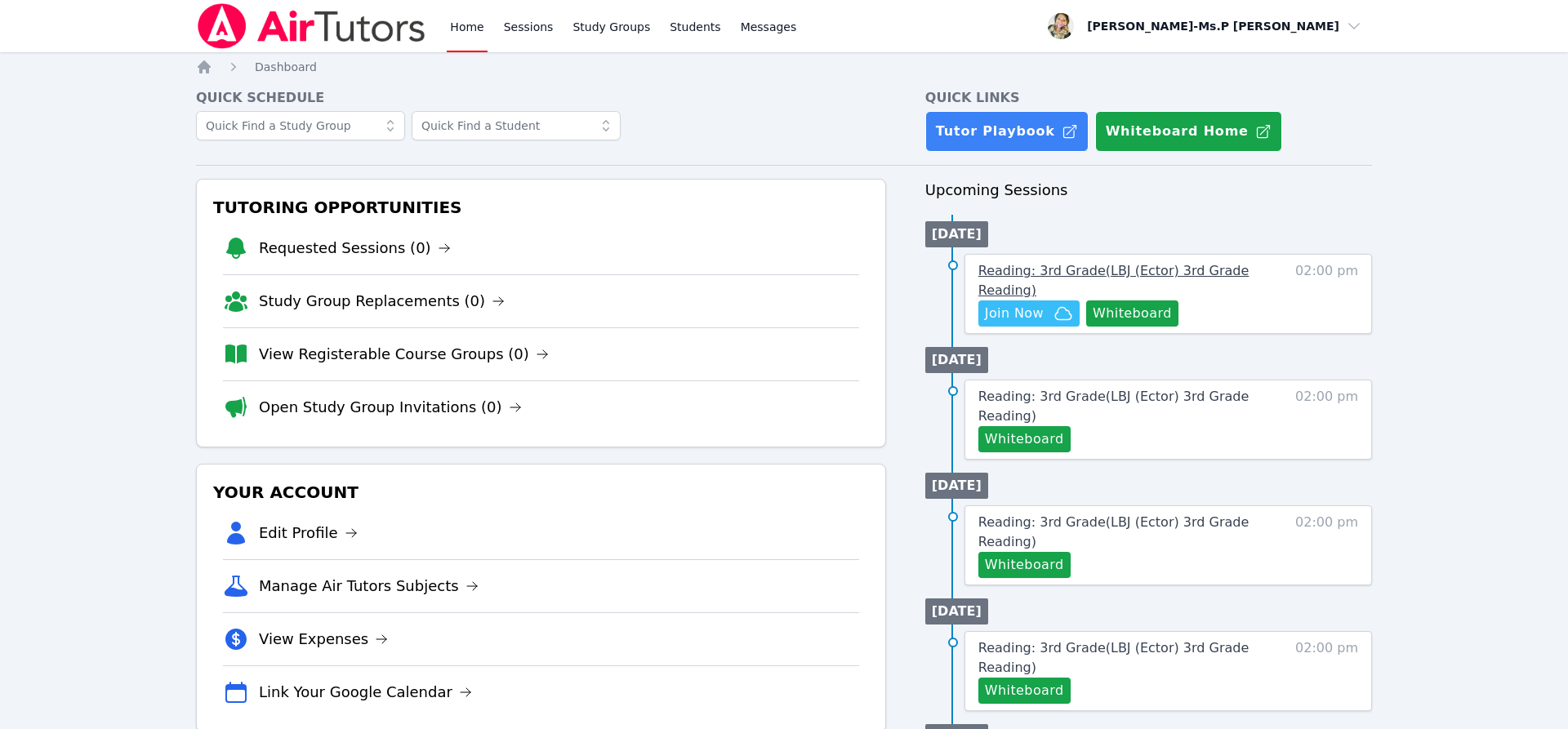
click at [1135, 273] on span "Reading: 3rd Grade ( LBJ (Ector) 3rd Grade Reading )" at bounding box center [1113, 281] width 271 height 35
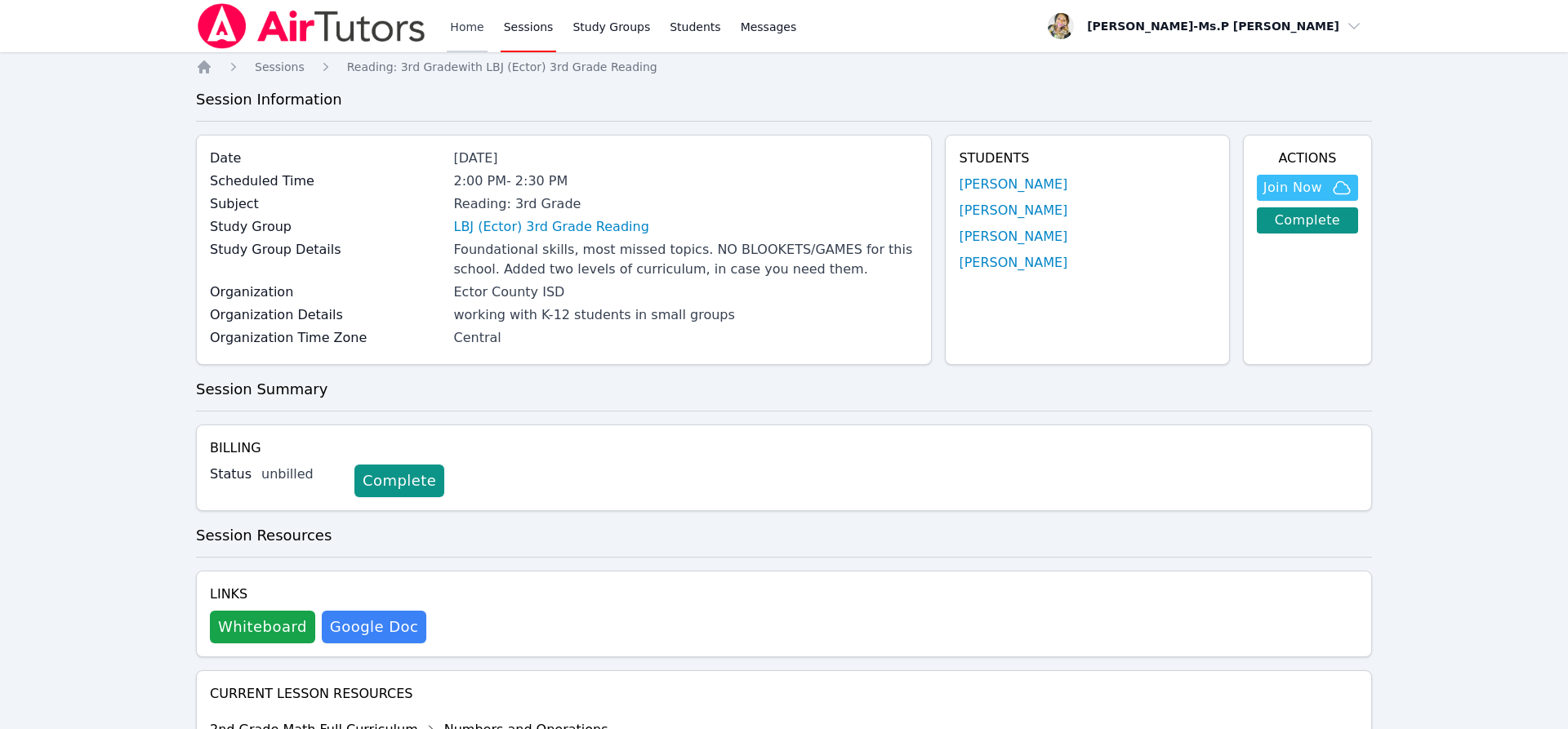
click at [467, 45] on link "Home" at bounding box center [467, 26] width 40 height 53
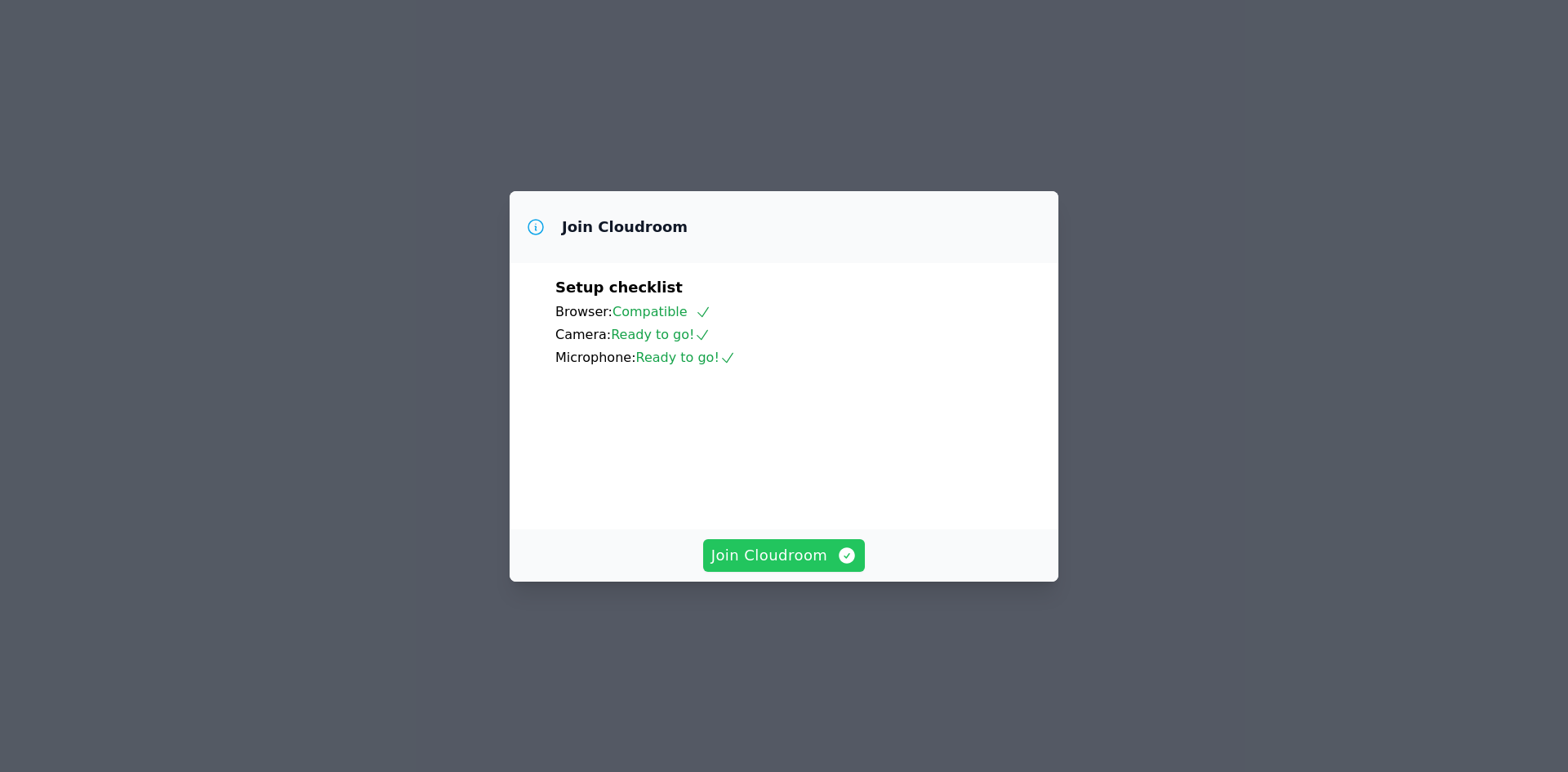
click at [766, 567] on span "Join Cloudroom" at bounding box center [784, 556] width 146 height 23
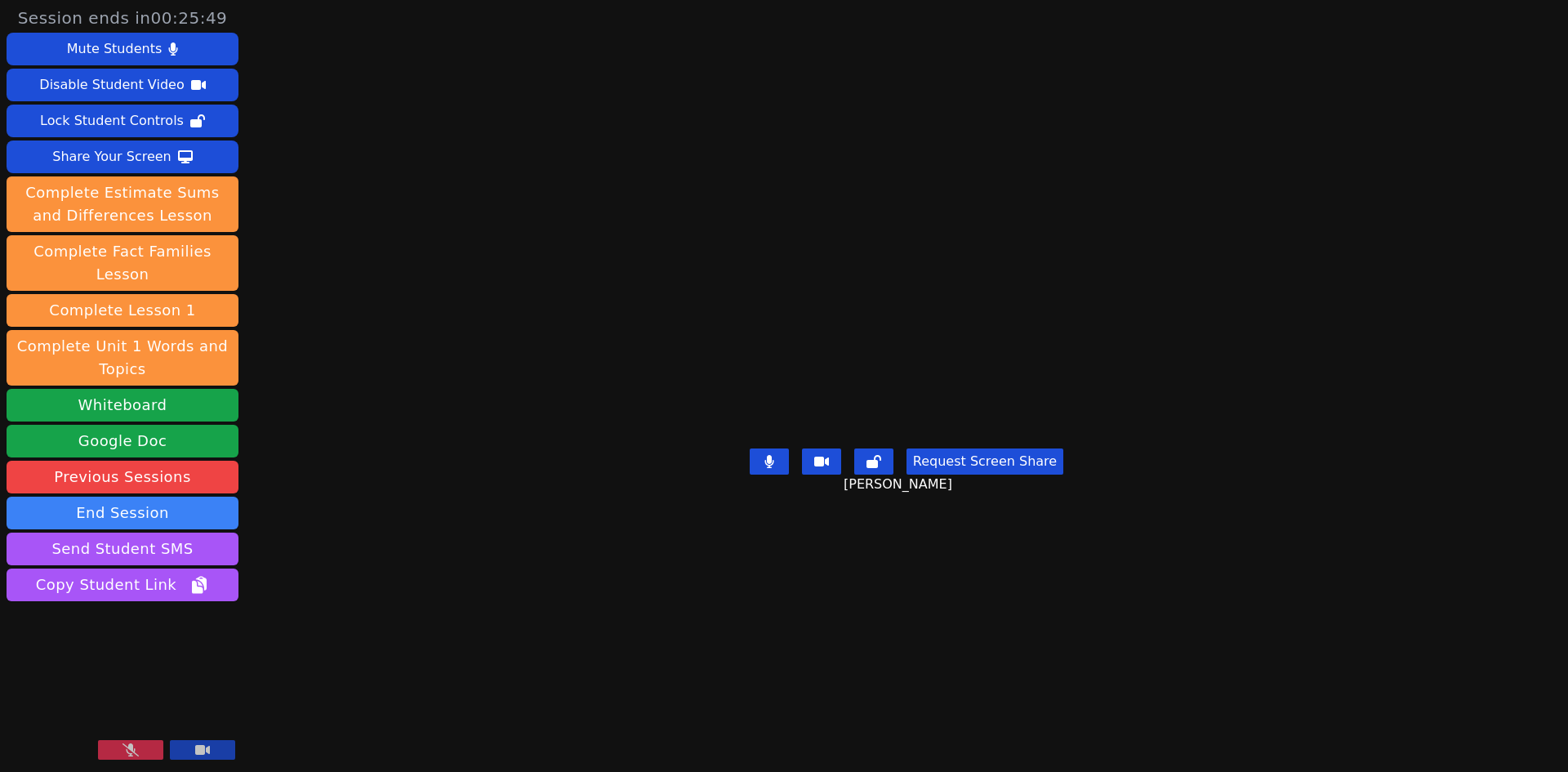
click at [119, 741] on button at bounding box center [130, 750] width 66 height 19
click at [108, 157] on div "Share Your Screen" at bounding box center [112, 157] width 119 height 26
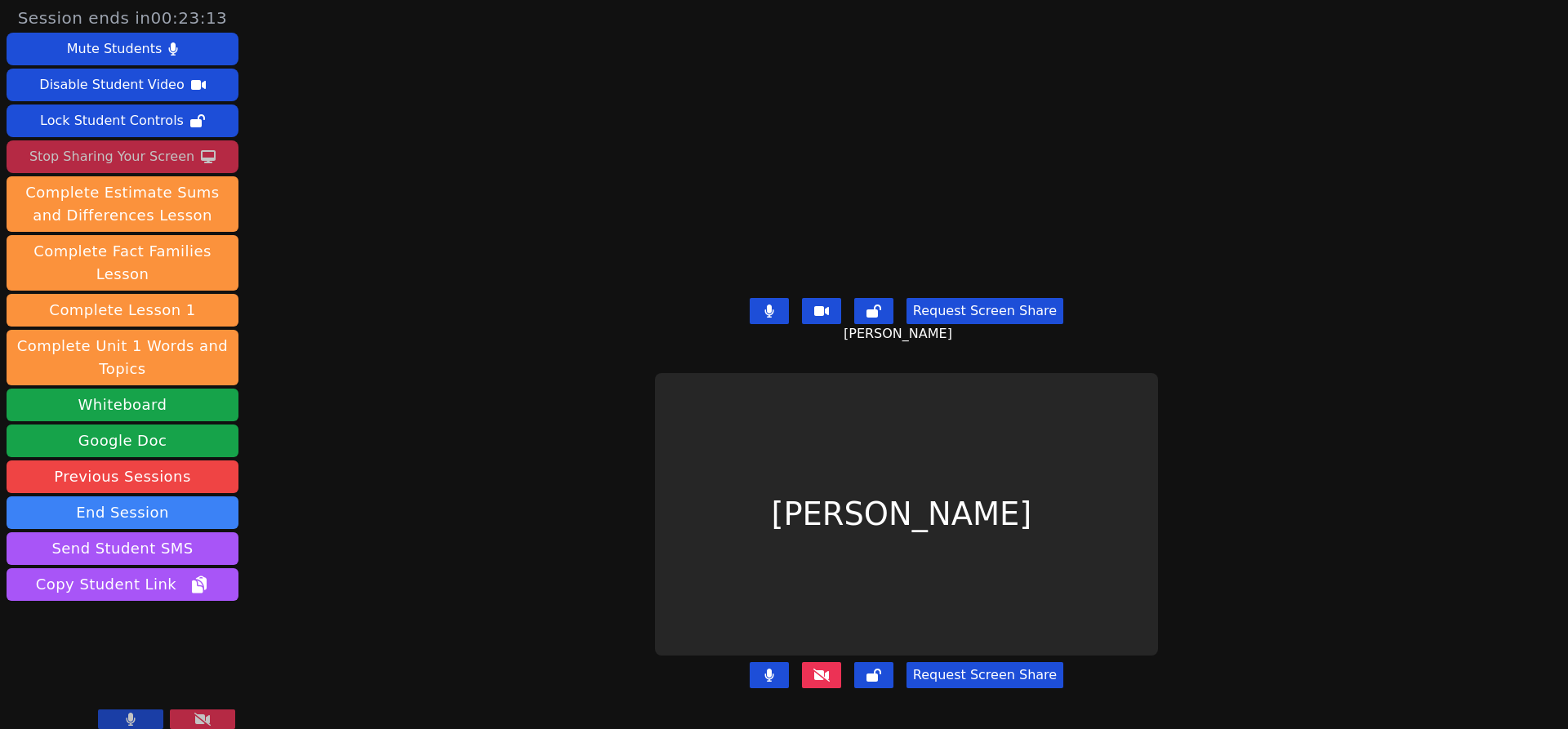
click at [773, 314] on icon at bounding box center [769, 311] width 9 height 13
click at [830, 678] on icon at bounding box center [821, 675] width 17 height 13
click at [778, 319] on button at bounding box center [769, 311] width 39 height 26
click at [786, 316] on button at bounding box center [769, 311] width 39 height 26
click at [786, 311] on button at bounding box center [769, 311] width 39 height 26
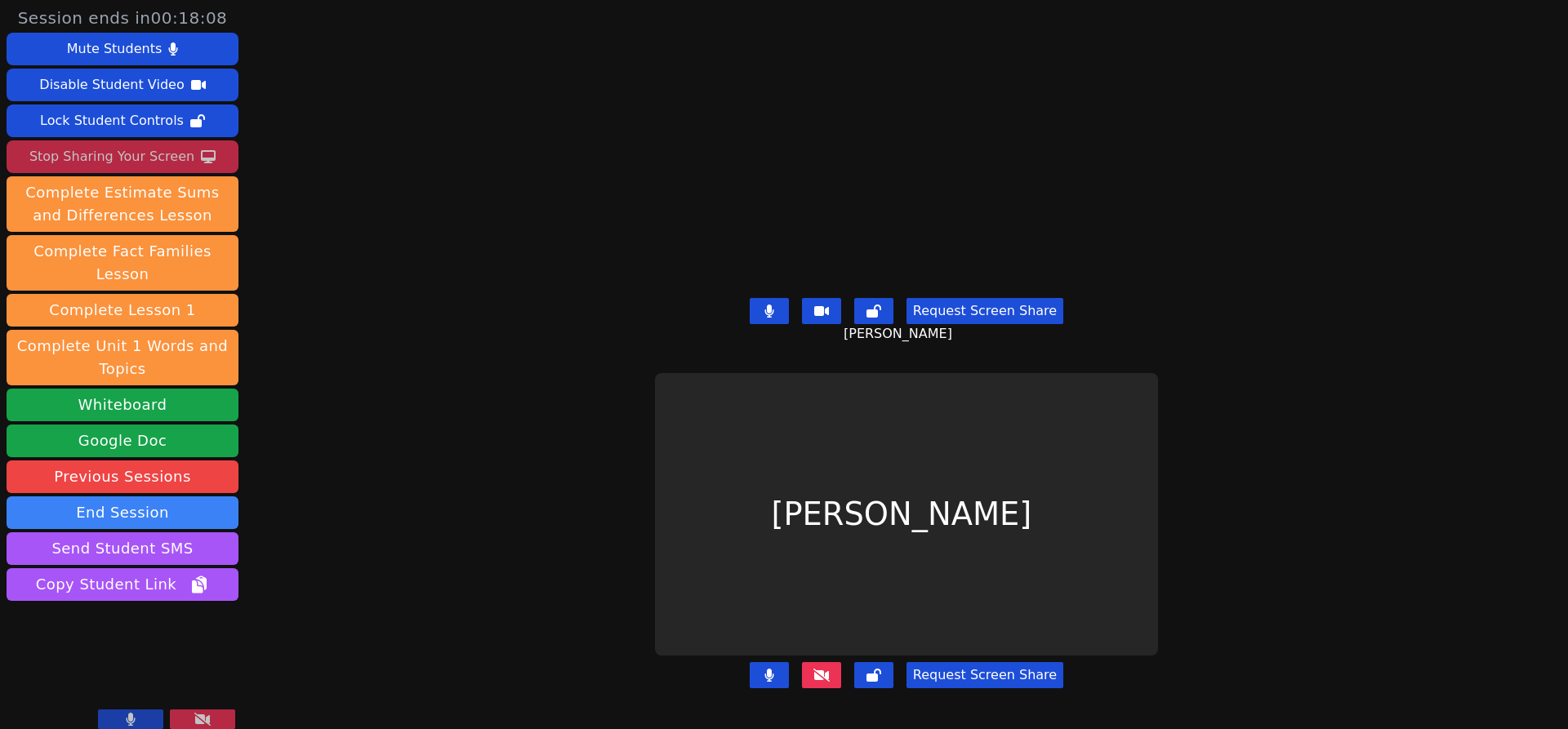
click at [163, 146] on div "Stop Sharing Your Screen" at bounding box center [112, 157] width 165 height 26
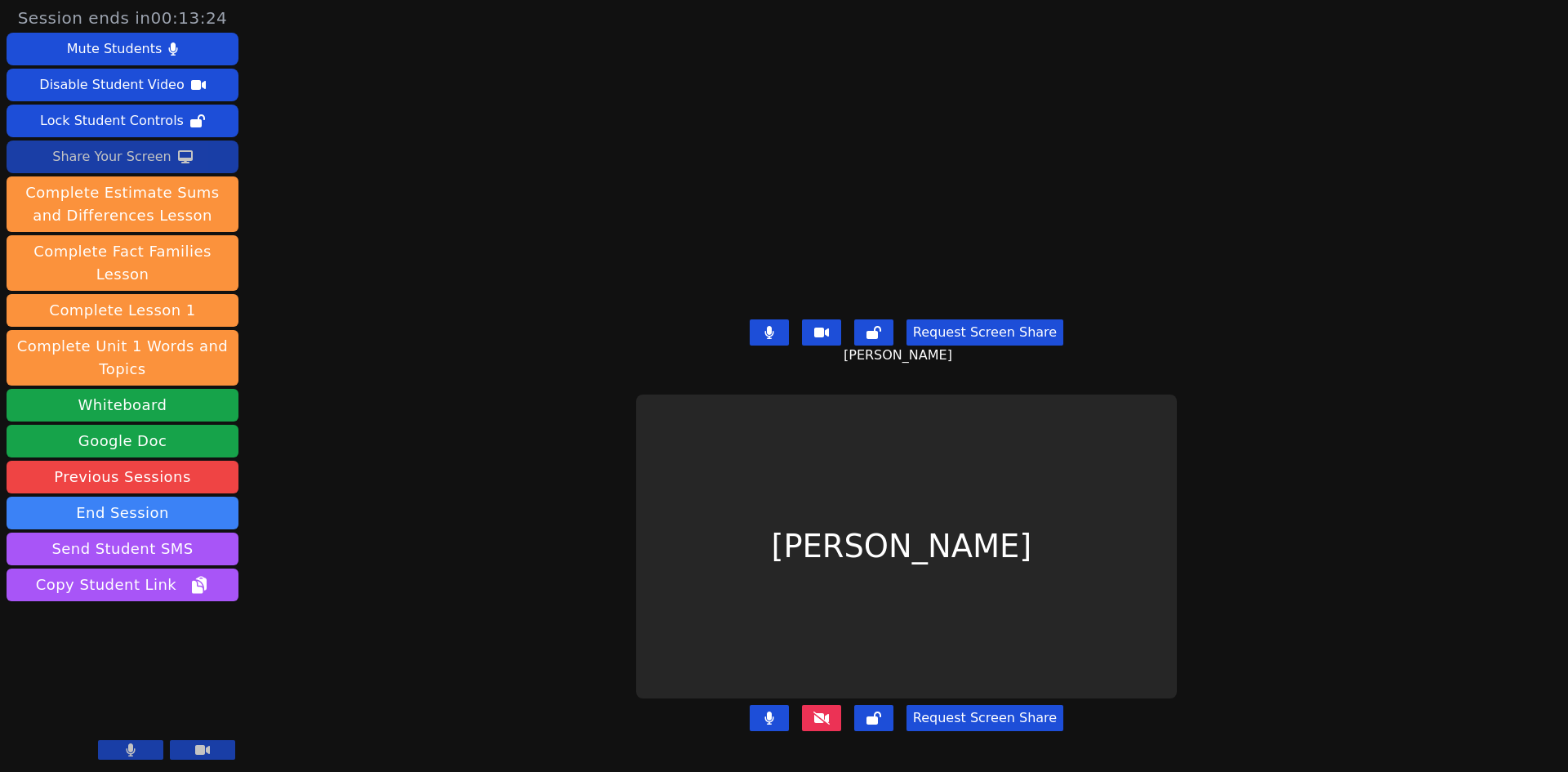
click at [779, 341] on button at bounding box center [769, 333] width 39 height 26
click at [108, 155] on div "Share Your Screen" at bounding box center [112, 157] width 119 height 26
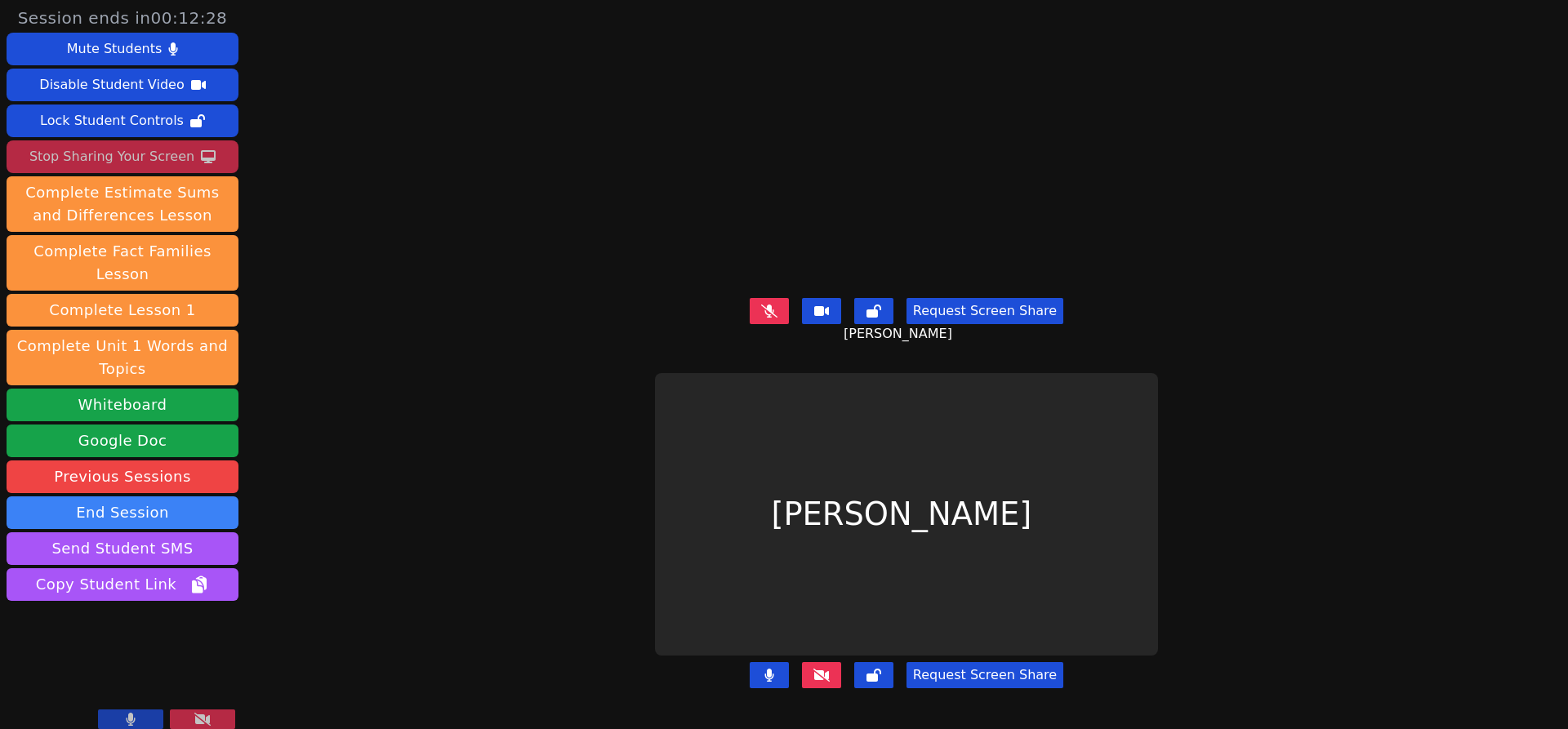
click at [781, 300] on button at bounding box center [769, 311] width 39 height 26
click at [190, 725] on button at bounding box center [202, 719] width 66 height 19
